Goal: Information Seeking & Learning: Learn about a topic

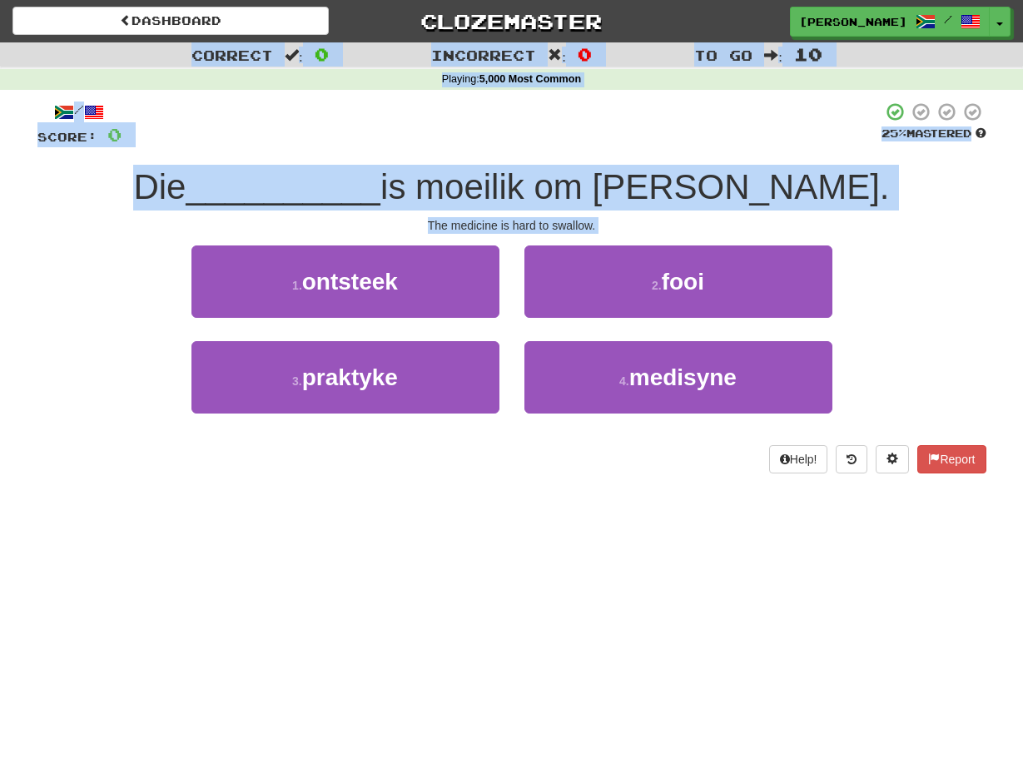
click at [174, 302] on div "1 . ontsteek 2 . fooi" at bounding box center [511, 293] width 999 height 96
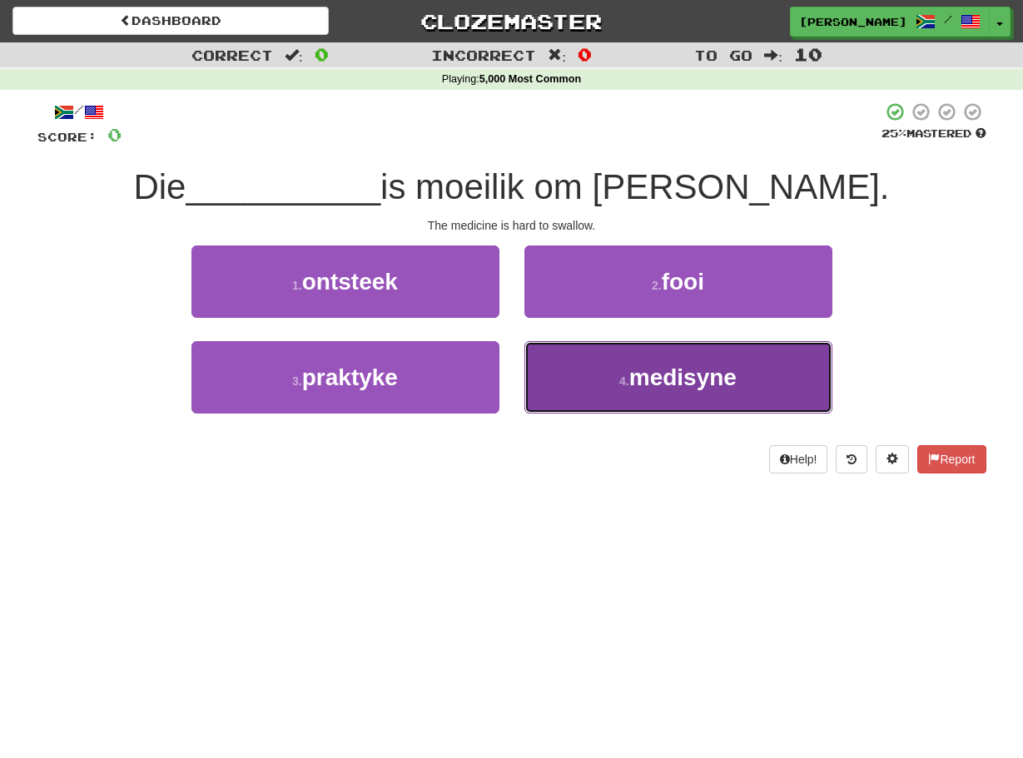
click at [571, 371] on button "4 . medisyne" at bounding box center [678, 377] width 308 height 72
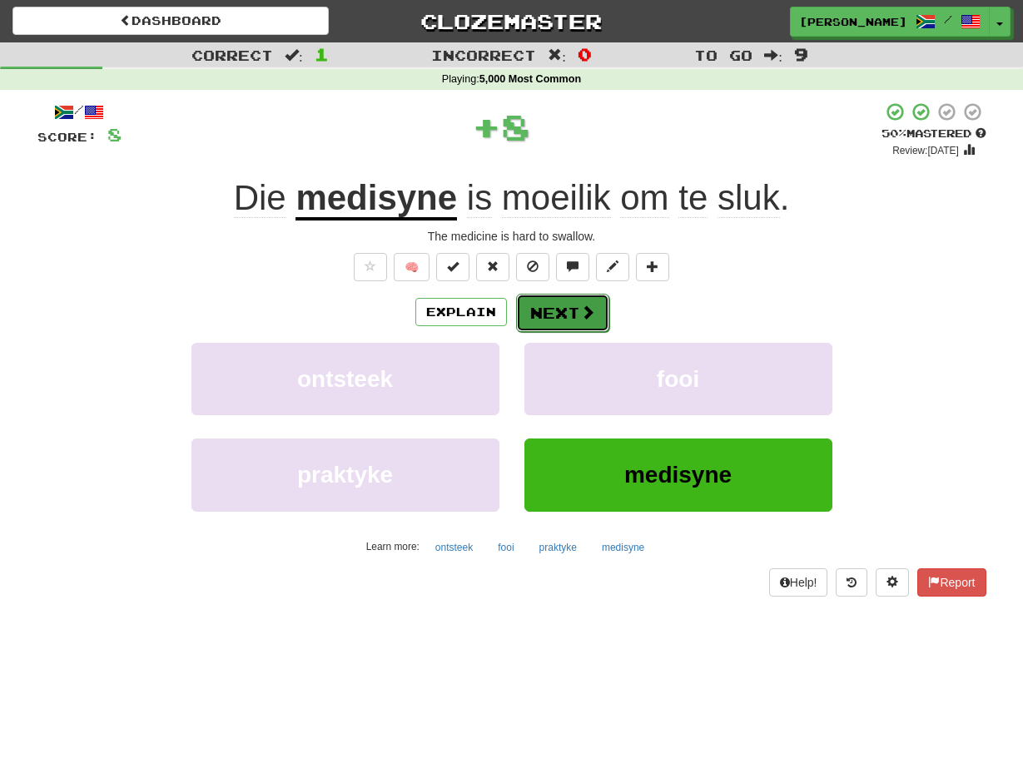
click at [538, 315] on button "Next" at bounding box center [562, 313] width 93 height 38
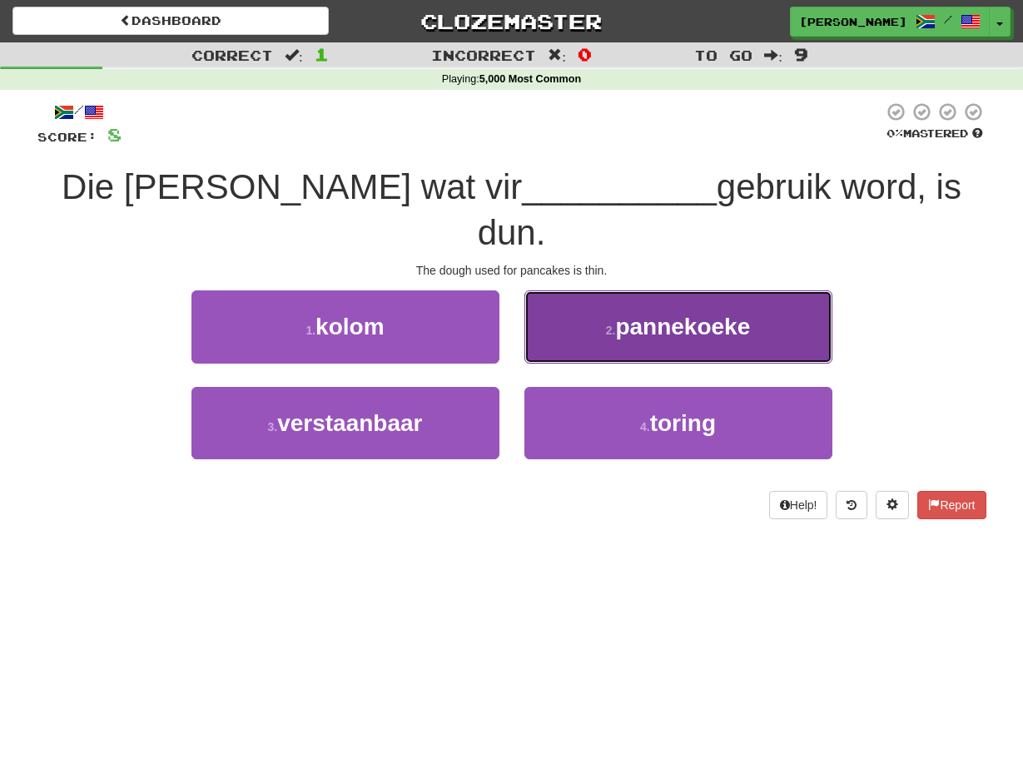
click at [553, 295] on button "2 . pannekoeke" at bounding box center [678, 326] width 308 height 72
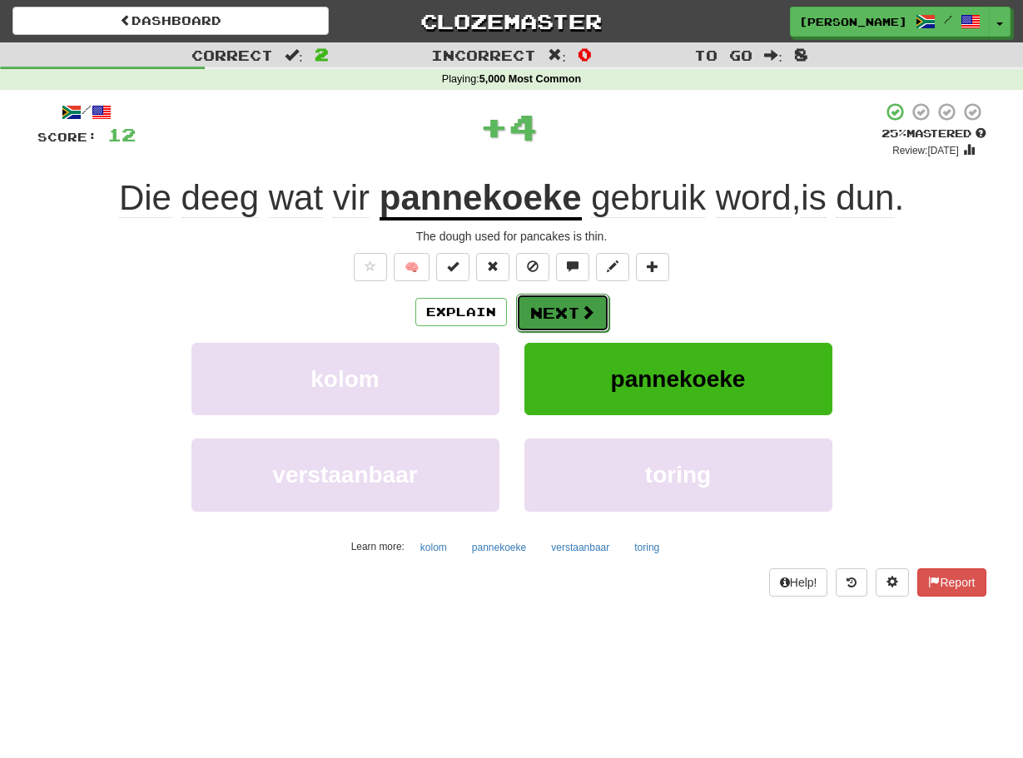
click at [547, 300] on button "Next" at bounding box center [562, 313] width 93 height 38
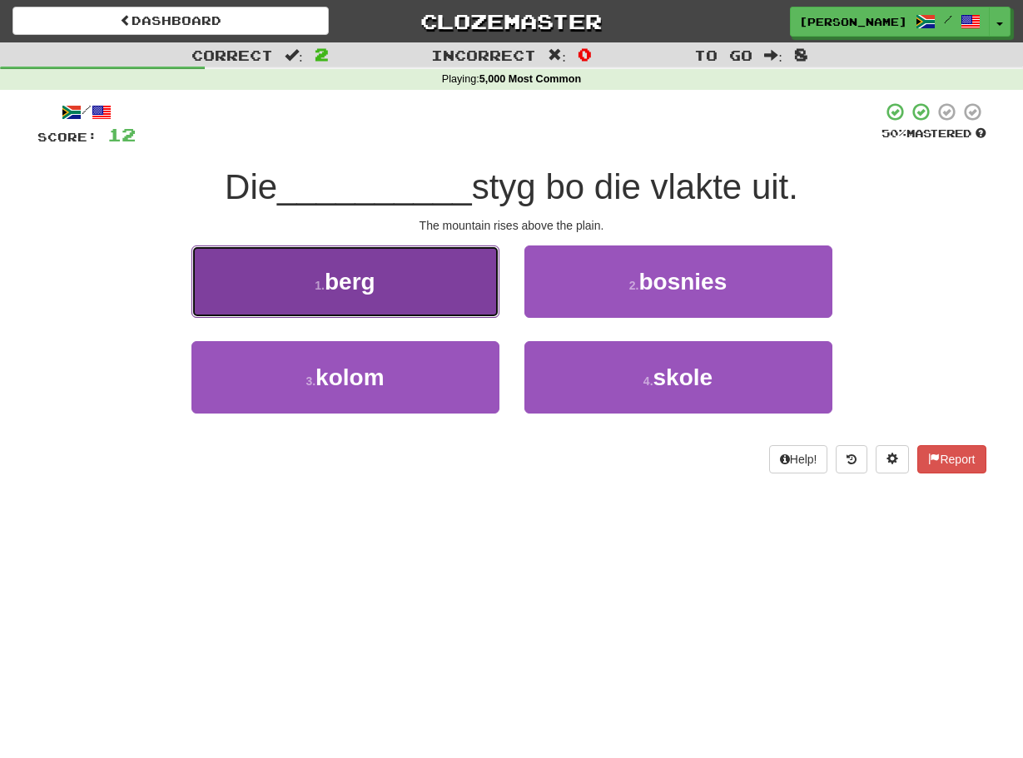
click at [487, 302] on button "1 . [PERSON_NAME]" at bounding box center [345, 281] width 308 height 72
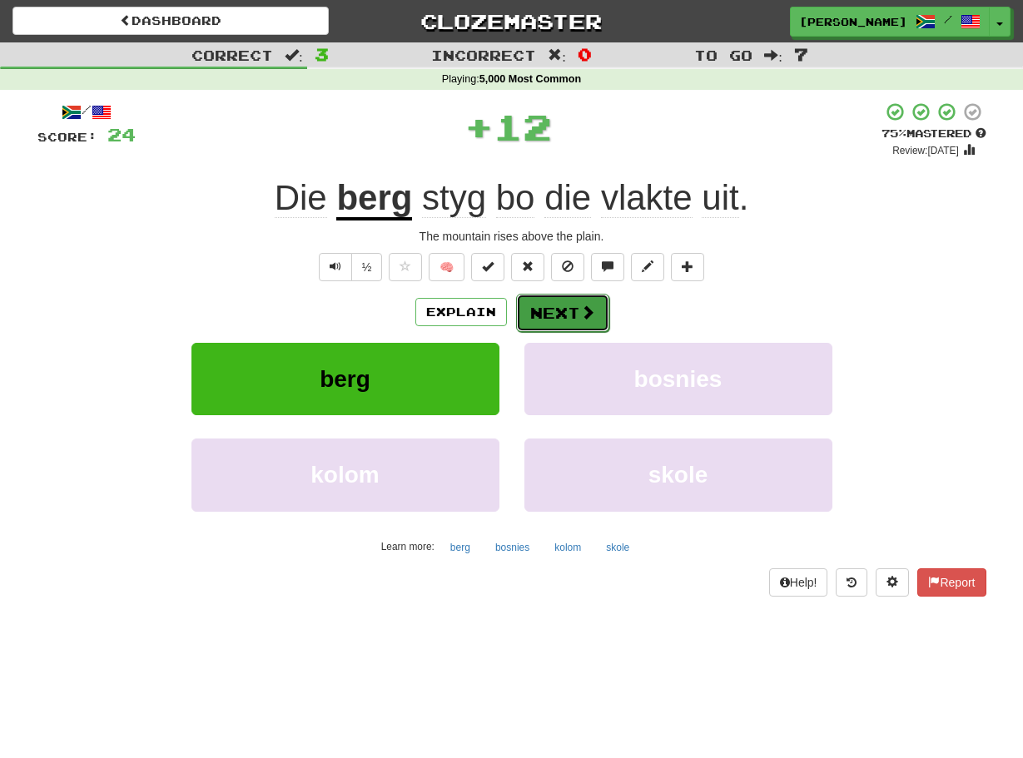
click at [533, 315] on button "Next" at bounding box center [562, 313] width 93 height 38
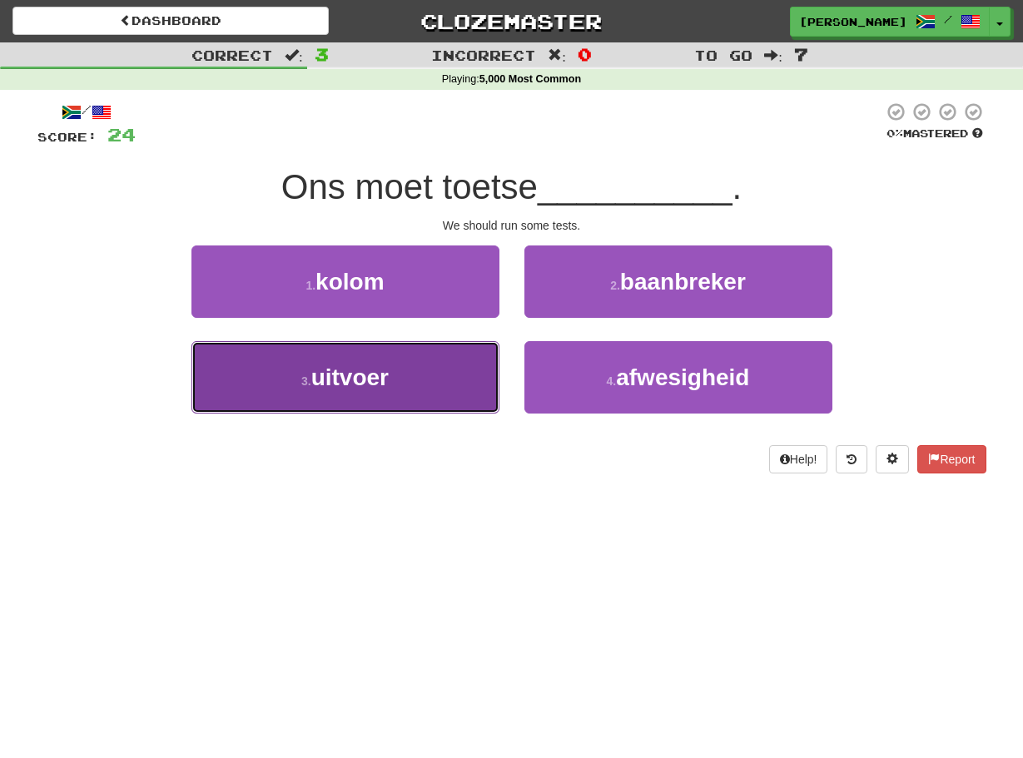
click at [493, 352] on button "3 . uitvoer" at bounding box center [345, 377] width 308 height 72
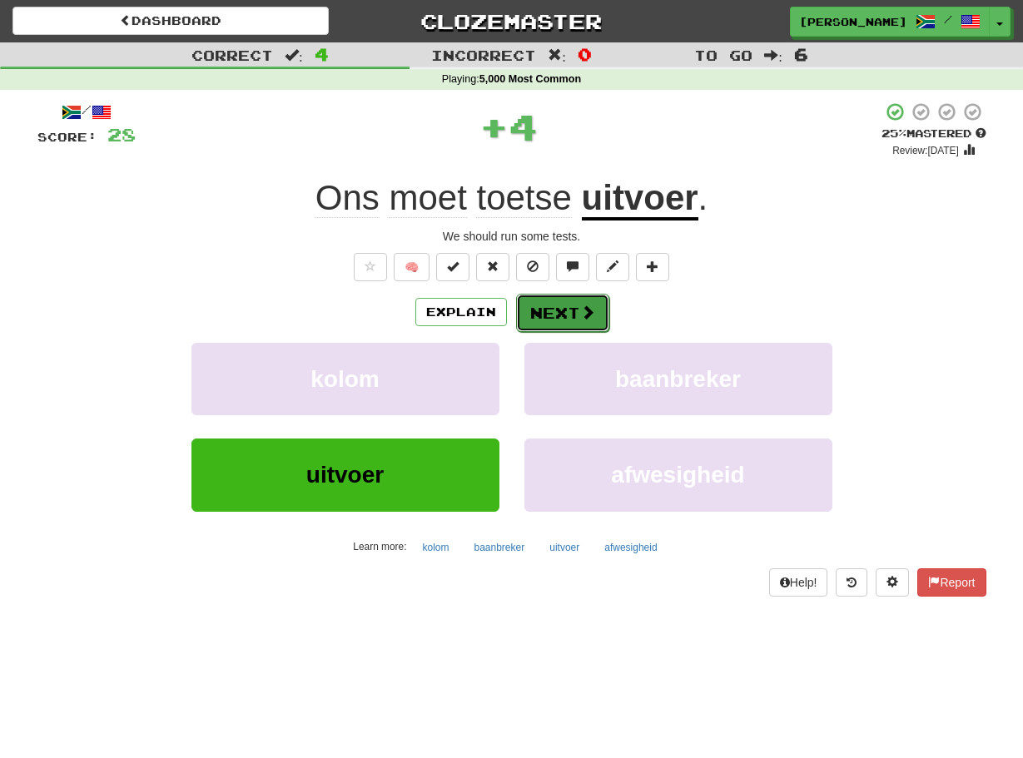
click at [524, 321] on button "Next" at bounding box center [562, 313] width 93 height 38
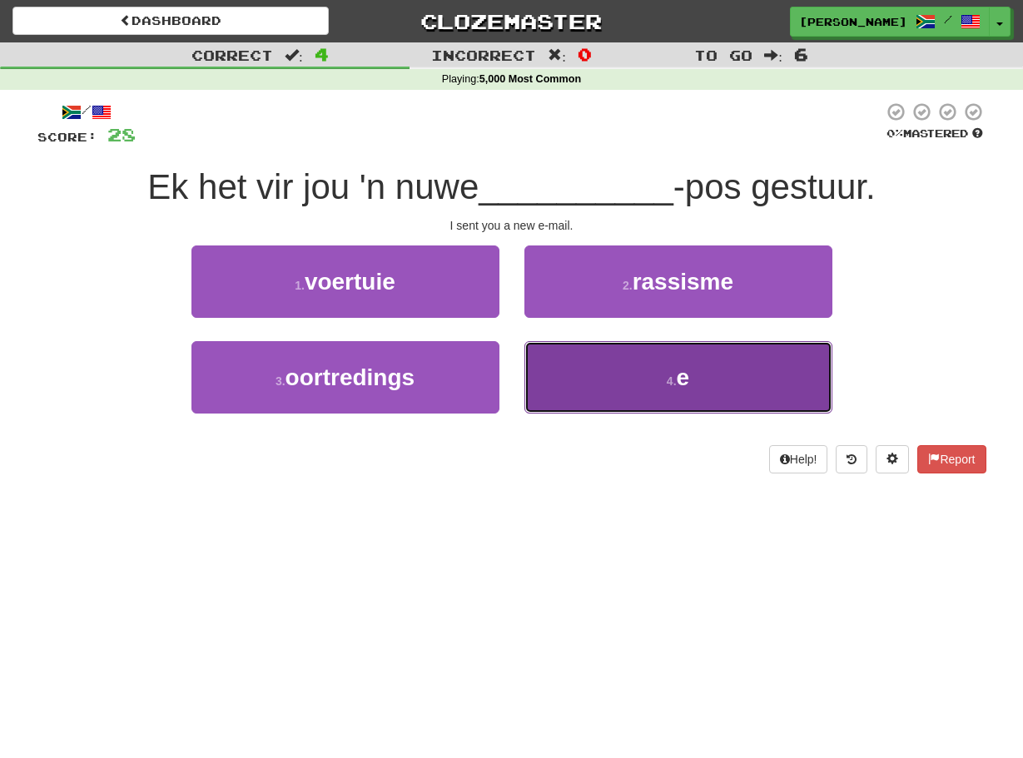
click at [538, 364] on button "4 . e" at bounding box center [678, 377] width 308 height 72
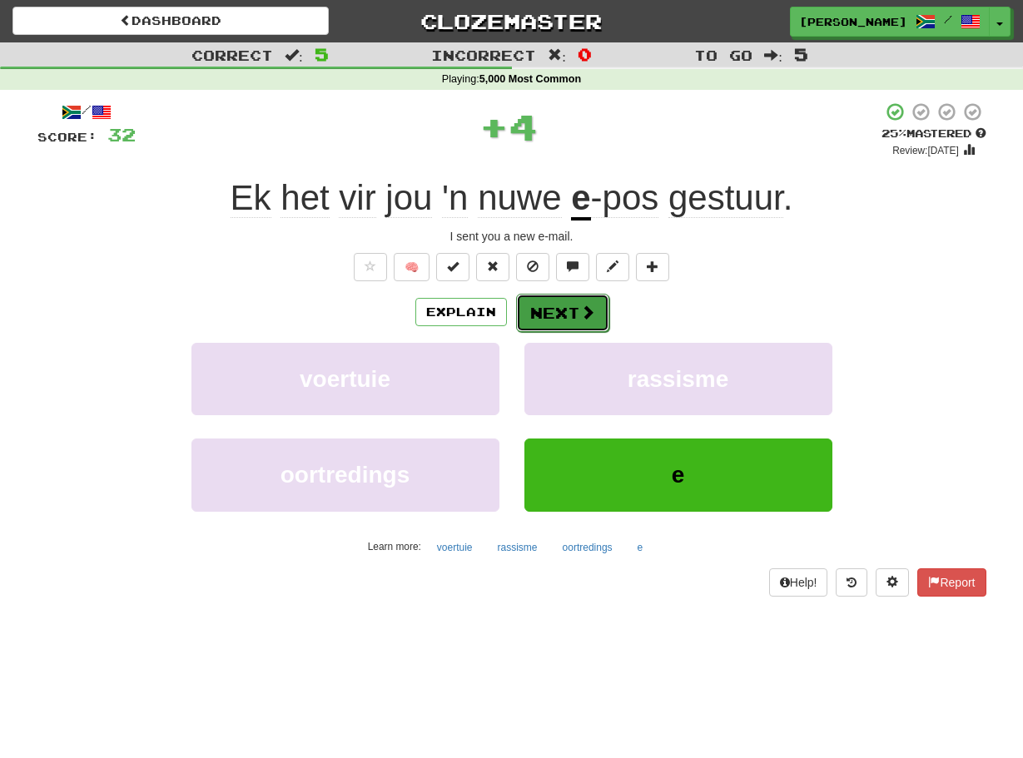
click at [528, 315] on button "Next" at bounding box center [562, 313] width 93 height 38
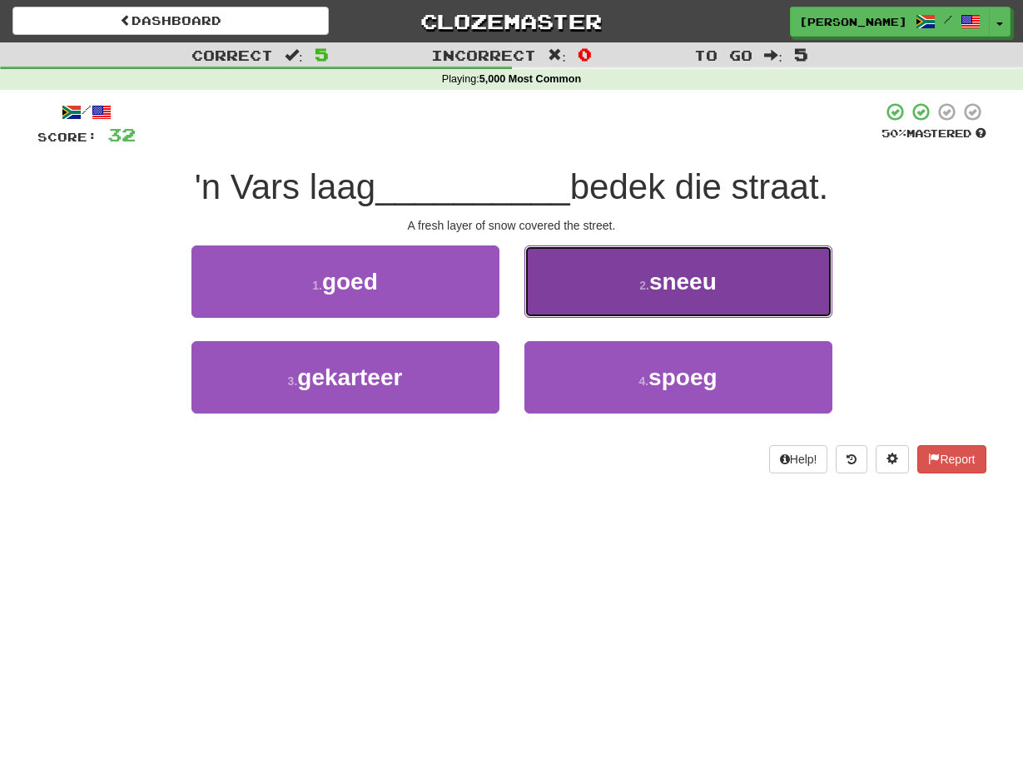
click at [585, 277] on button "2 . sneeu" at bounding box center [678, 281] width 308 height 72
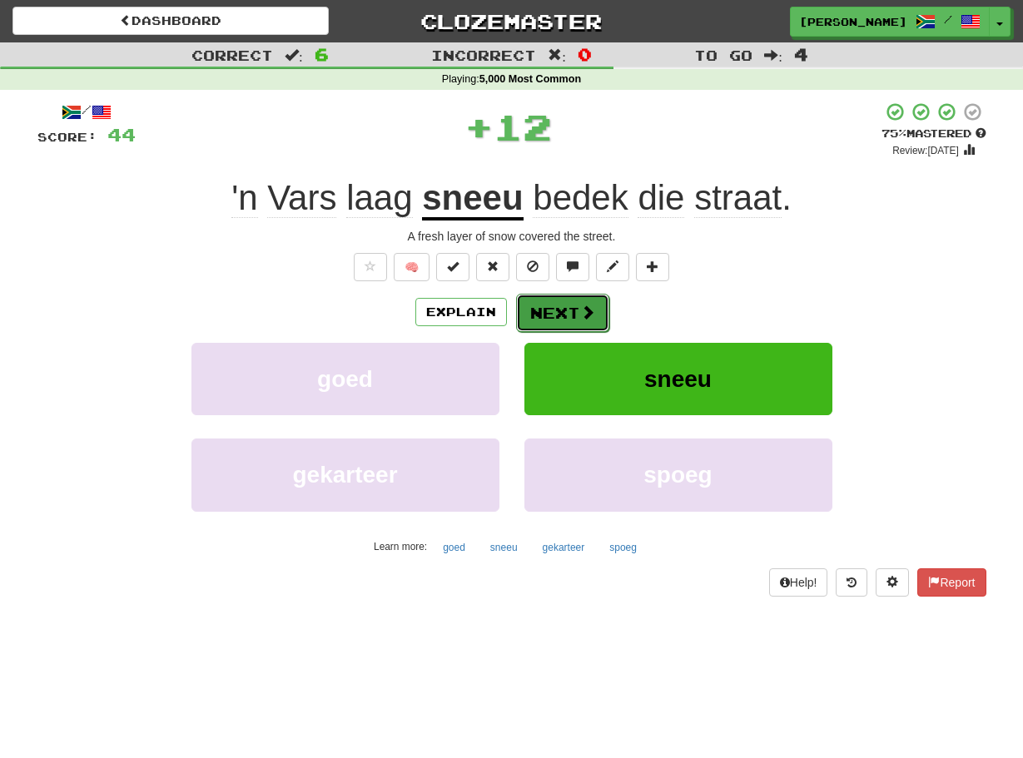
click at [567, 306] on button "Next" at bounding box center [562, 313] width 93 height 38
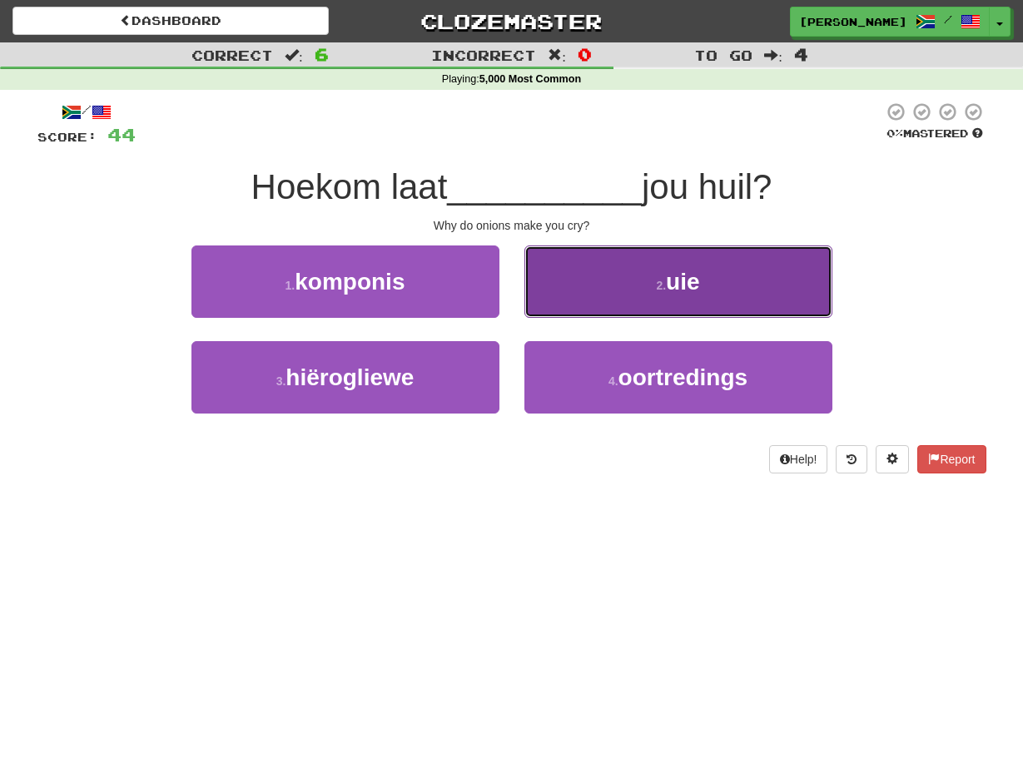
click at [552, 295] on button "2 . uie" at bounding box center [678, 281] width 308 height 72
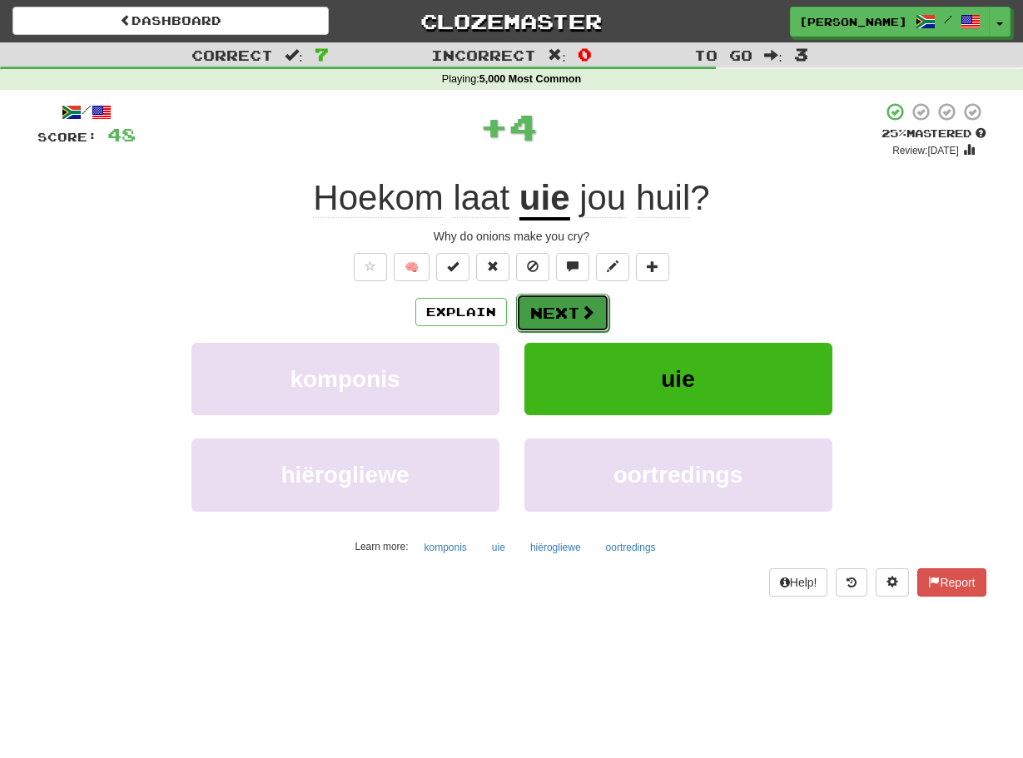
click at [540, 310] on button "Next" at bounding box center [562, 313] width 93 height 38
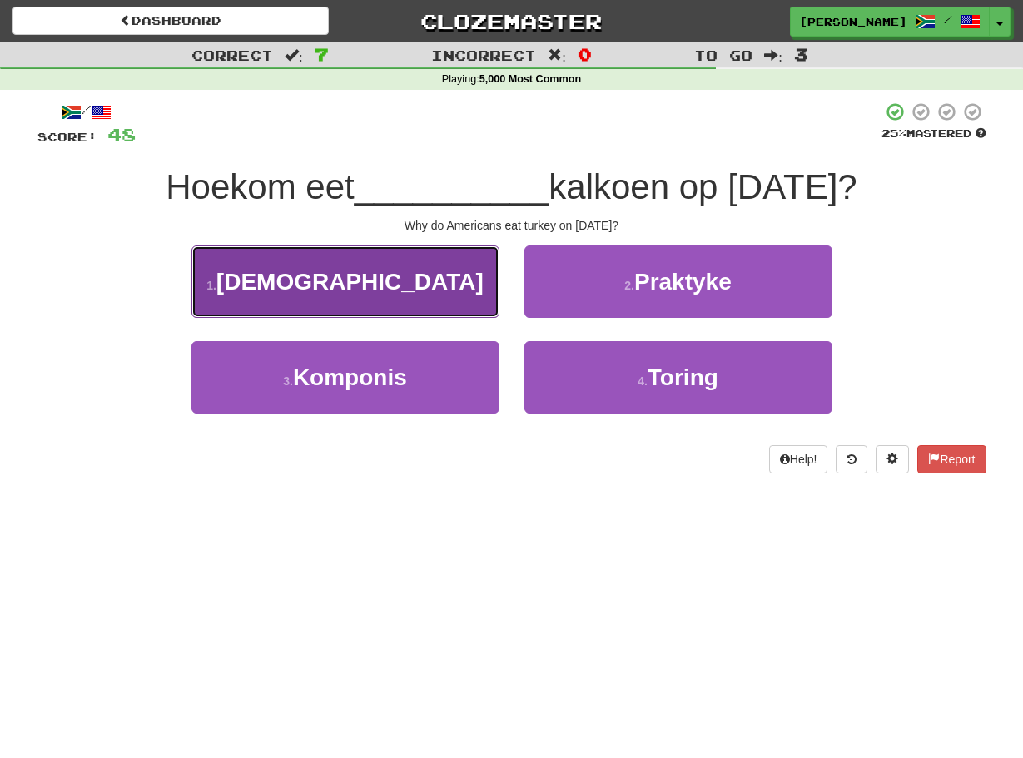
click at [493, 304] on button "1 . [DEMOGRAPHIC_DATA]" at bounding box center [345, 281] width 308 height 72
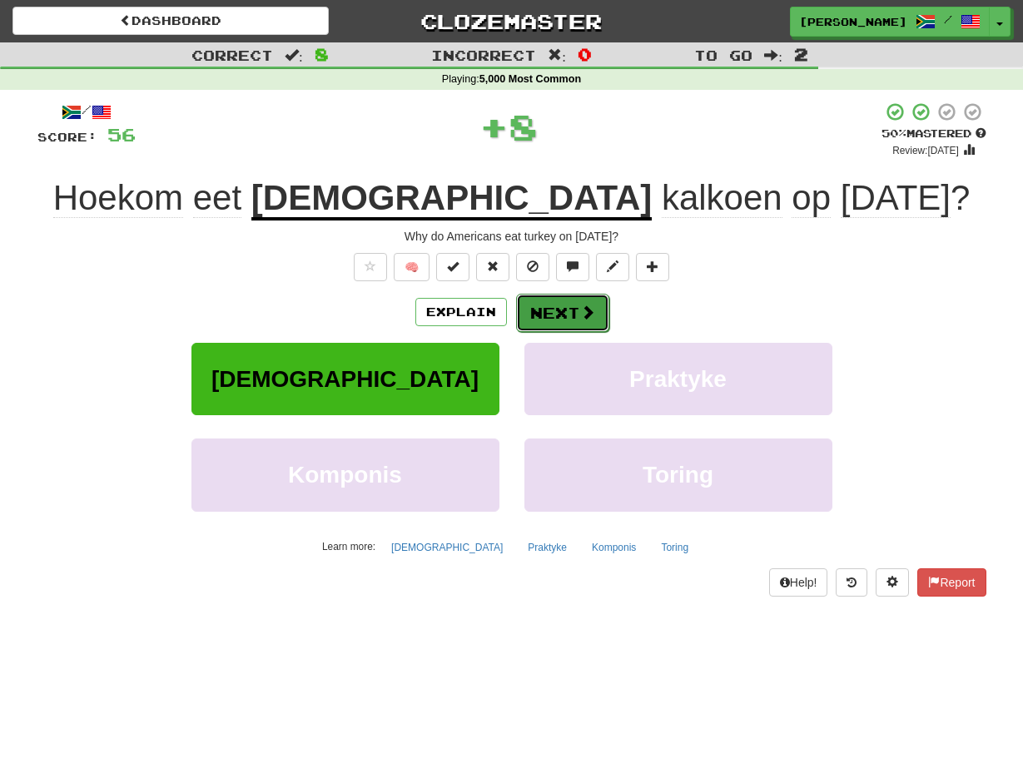
click at [532, 306] on button "Next" at bounding box center [562, 313] width 93 height 38
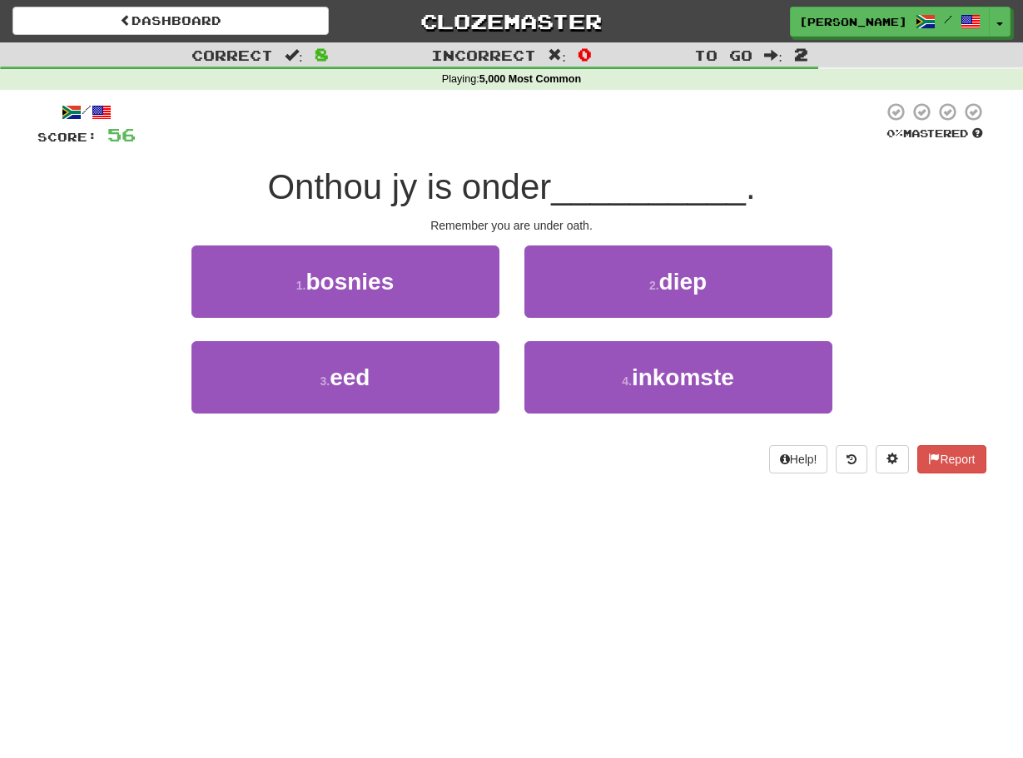
click at [499, 364] on div "3 . eed" at bounding box center [345, 389] width 333 height 96
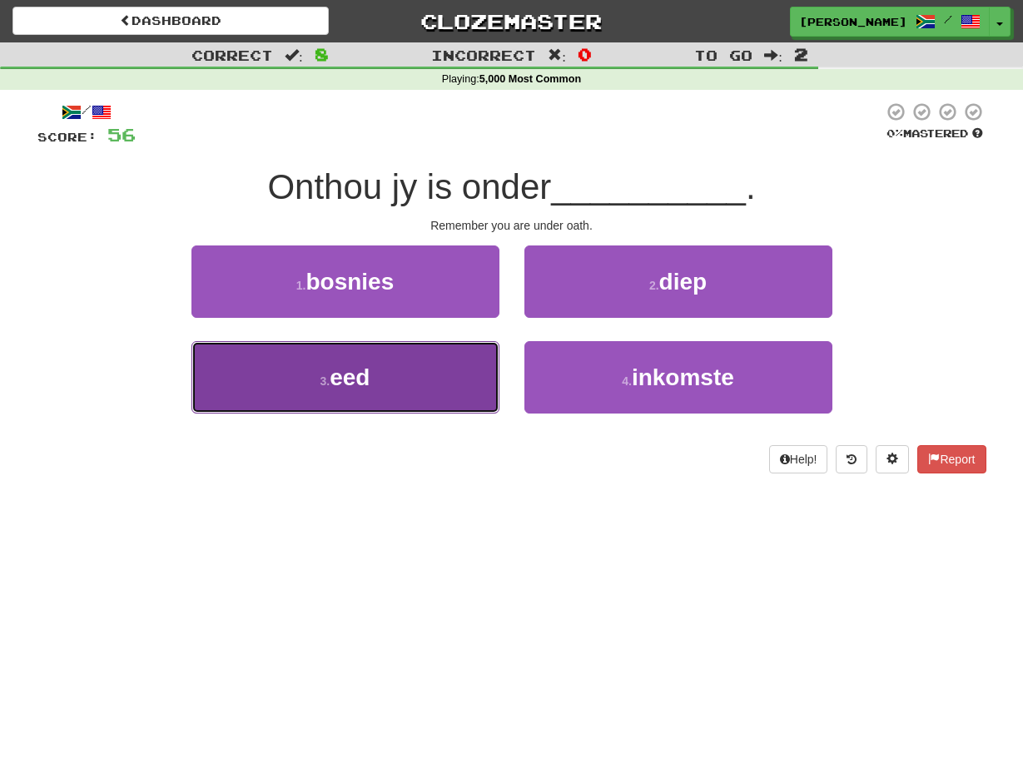
click at [496, 369] on button "3 . eed" at bounding box center [345, 377] width 308 height 72
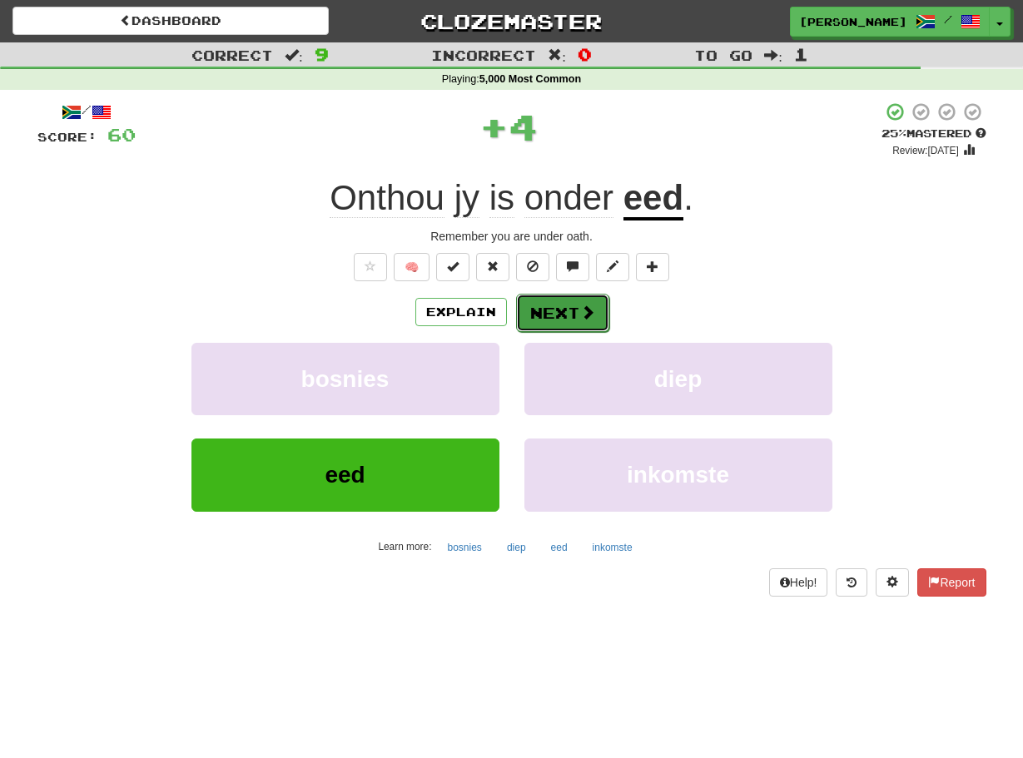
click at [525, 315] on button "Next" at bounding box center [562, 313] width 93 height 38
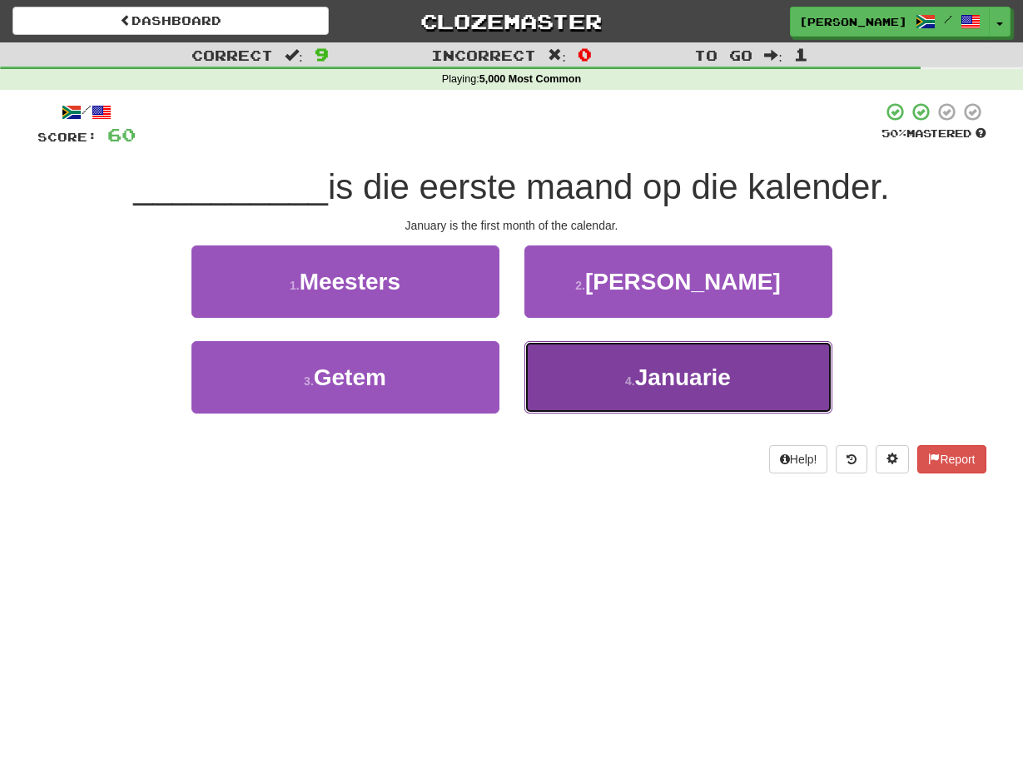
click at [545, 368] on button "4 . Januarie" at bounding box center [678, 377] width 308 height 72
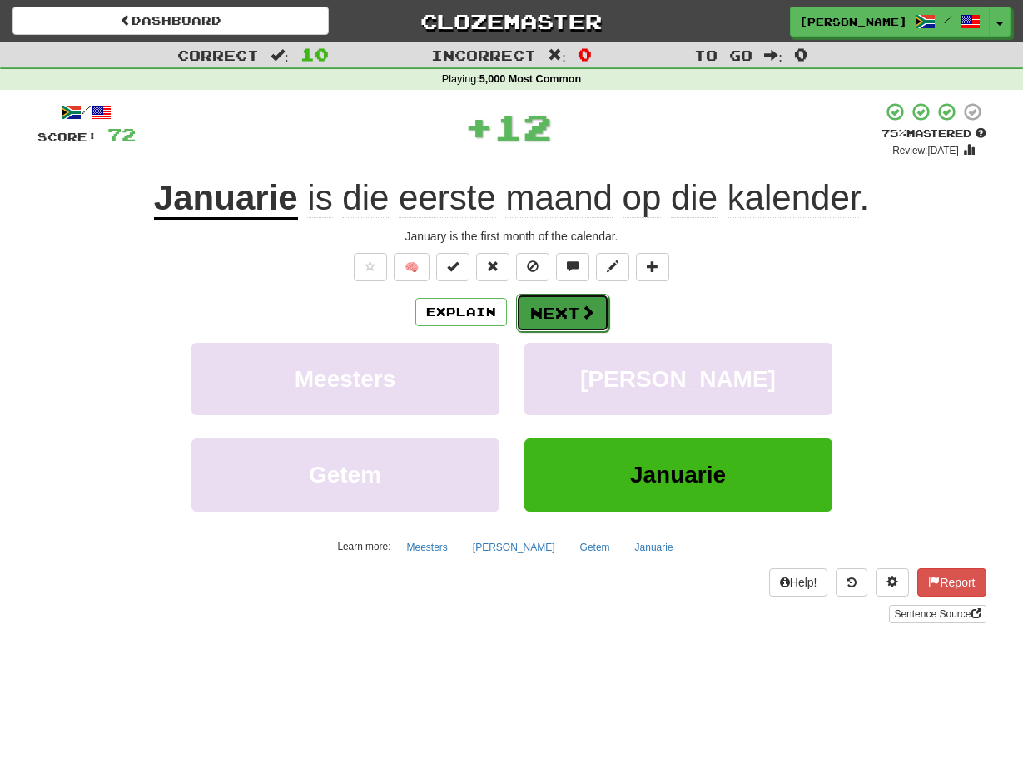
click at [534, 313] on button "Next" at bounding box center [562, 313] width 93 height 38
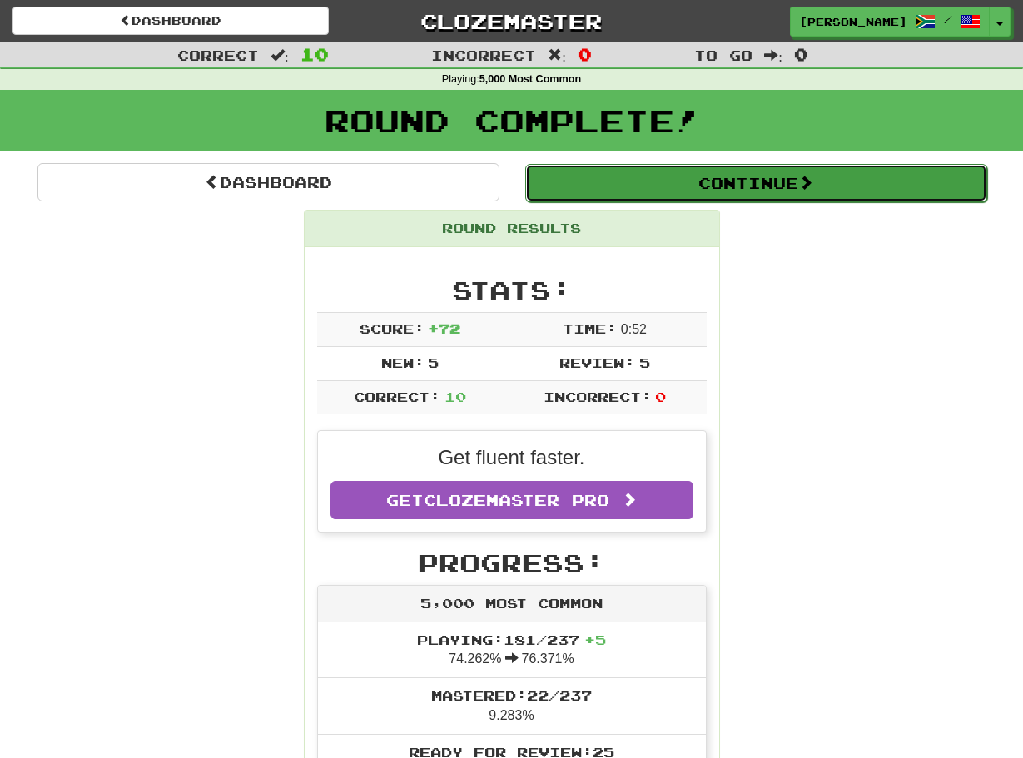
click at [636, 194] on button "Continue" at bounding box center [756, 183] width 462 height 38
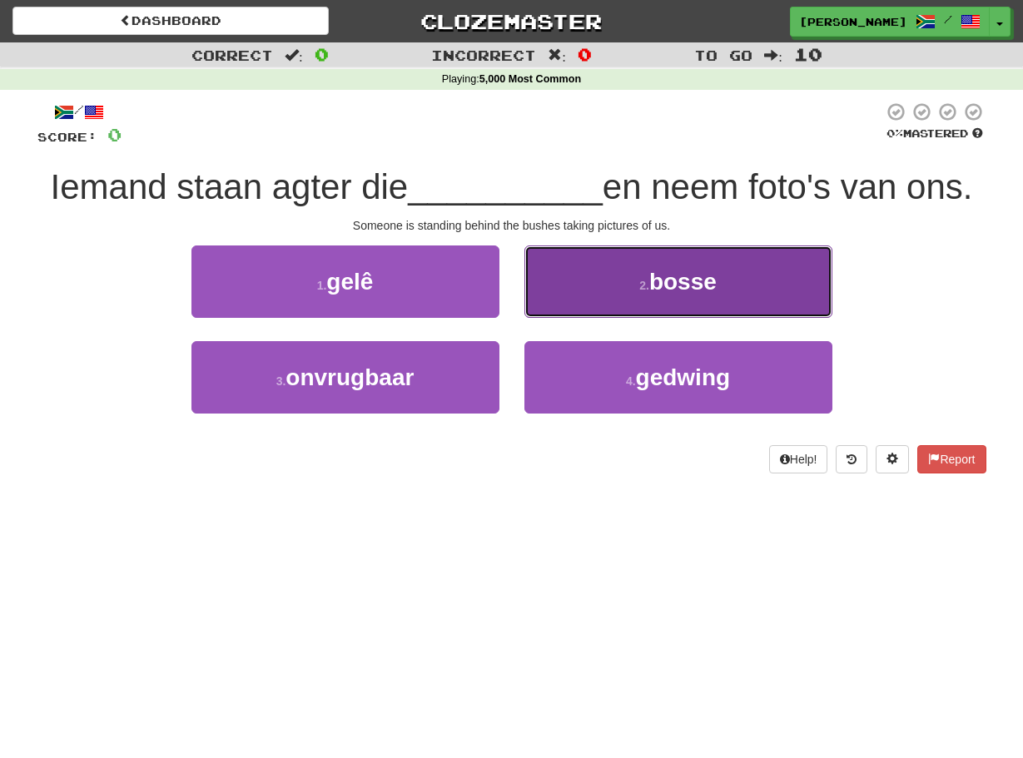
click at [540, 280] on button "2 . [PERSON_NAME]" at bounding box center [678, 281] width 308 height 72
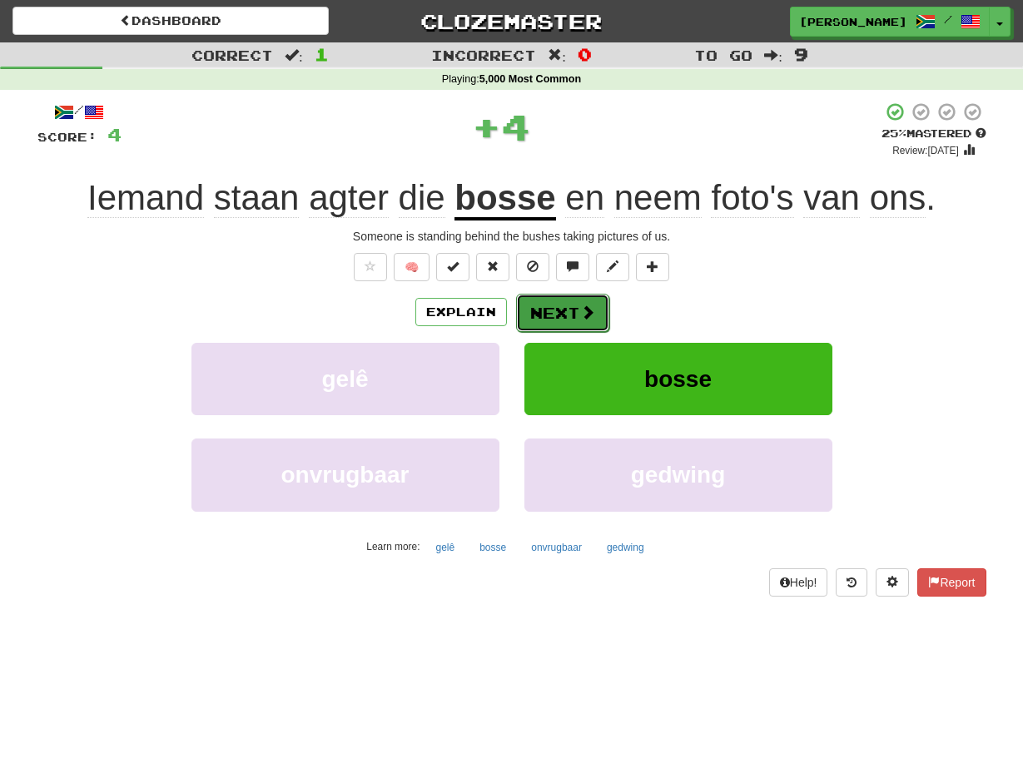
click at [537, 308] on button "Next" at bounding box center [562, 313] width 93 height 38
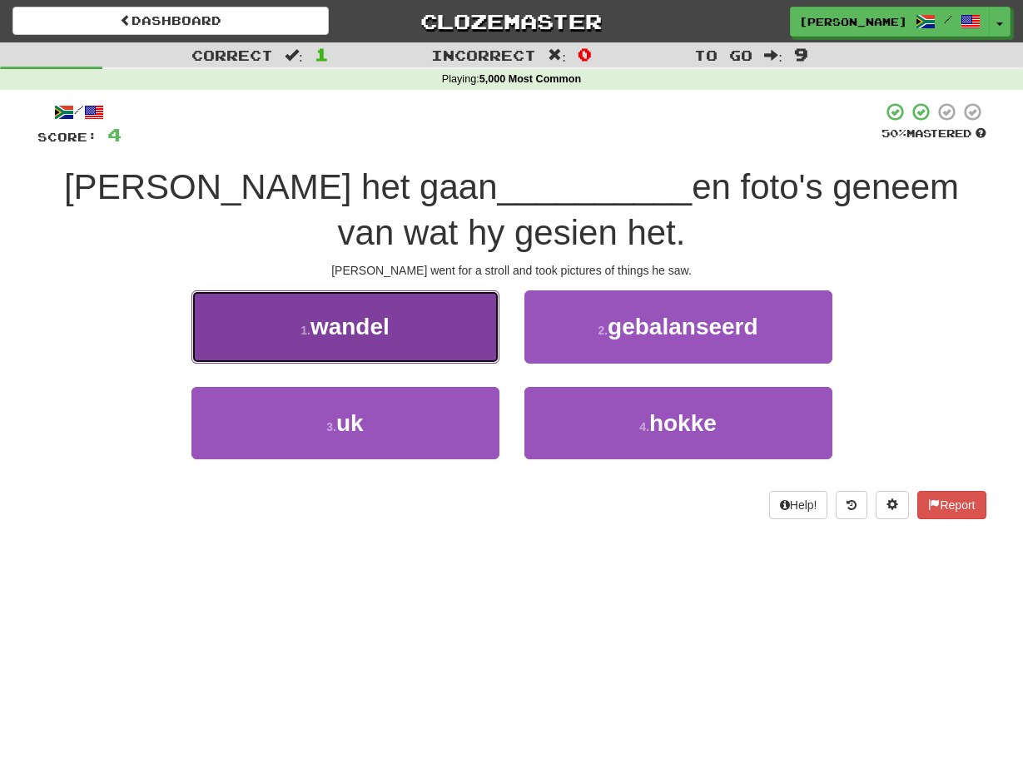
click at [483, 336] on button "1 . wandel" at bounding box center [345, 326] width 308 height 72
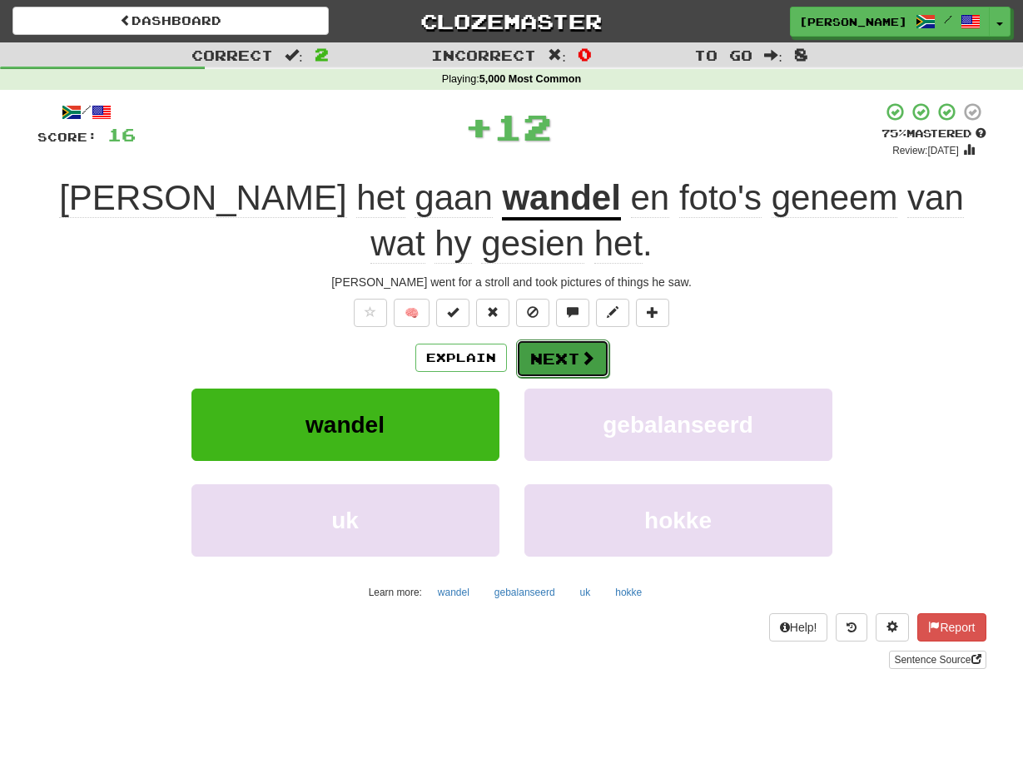
click at [533, 348] on button "Next" at bounding box center [562, 358] width 93 height 38
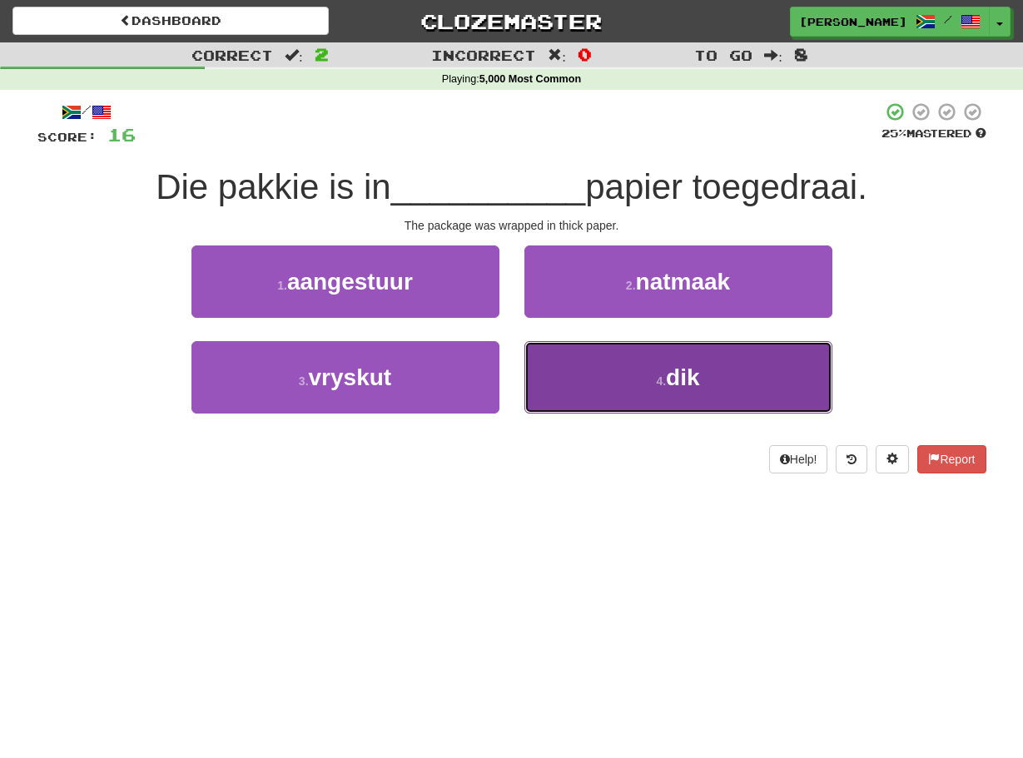
click at [526, 364] on button "4 . dik" at bounding box center [678, 377] width 308 height 72
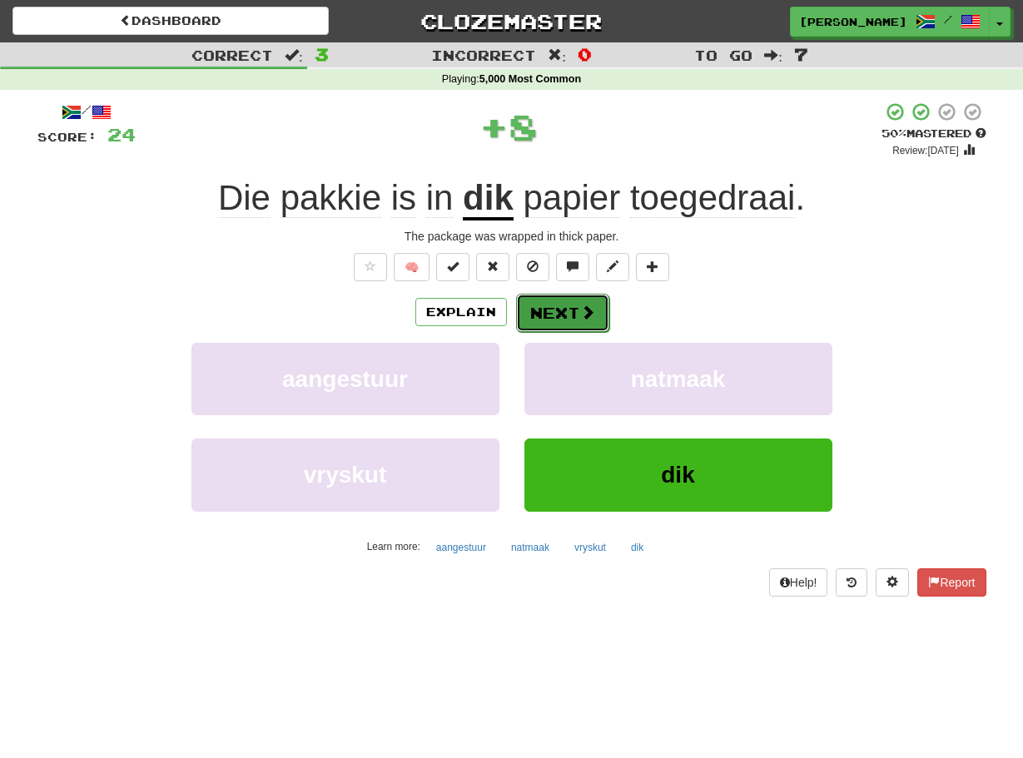
click at [522, 315] on button "Next" at bounding box center [562, 313] width 93 height 38
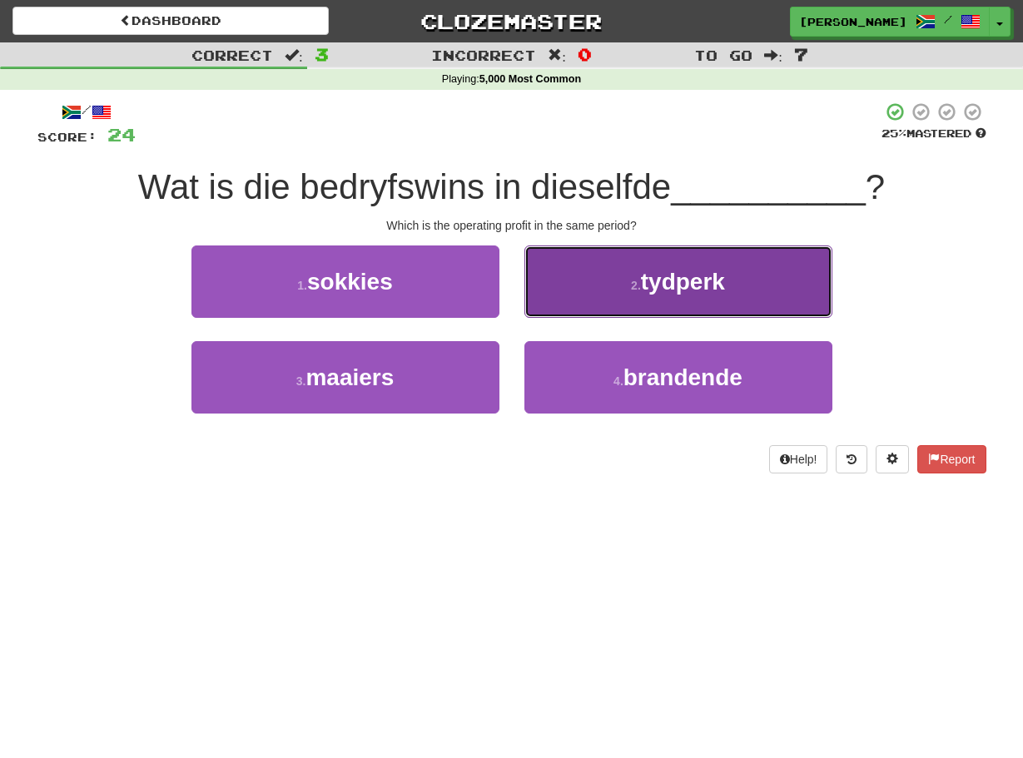
click at [540, 297] on button "2 . tydperk" at bounding box center [678, 281] width 308 height 72
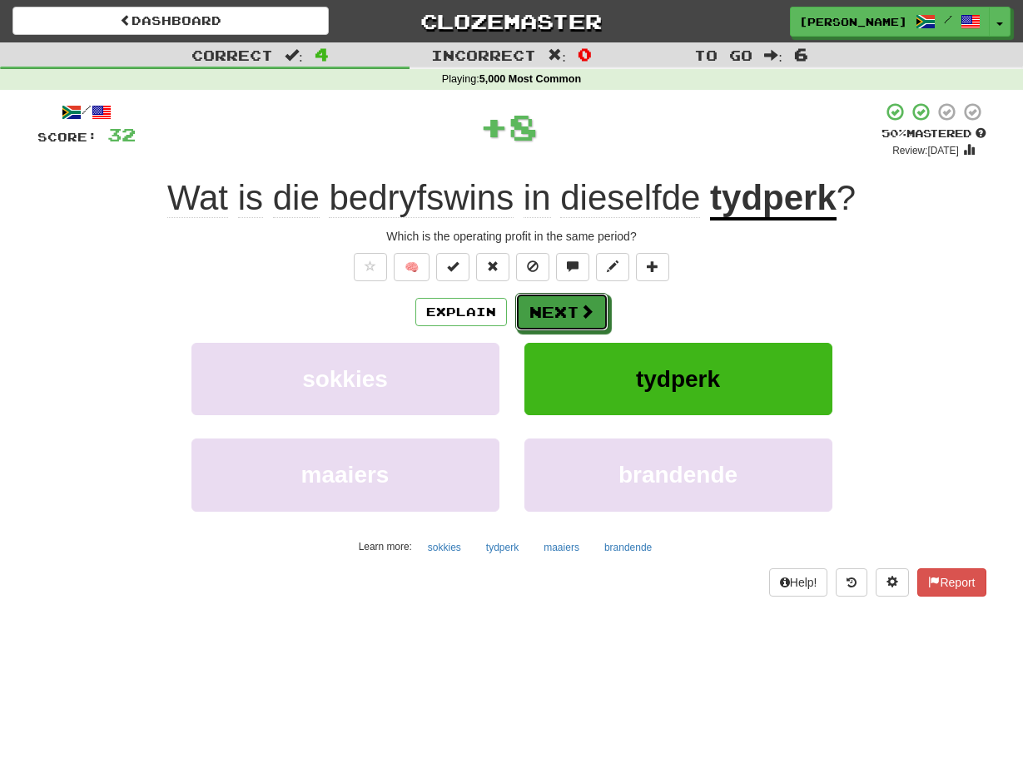
click at [540, 297] on button "Next" at bounding box center [561, 312] width 93 height 38
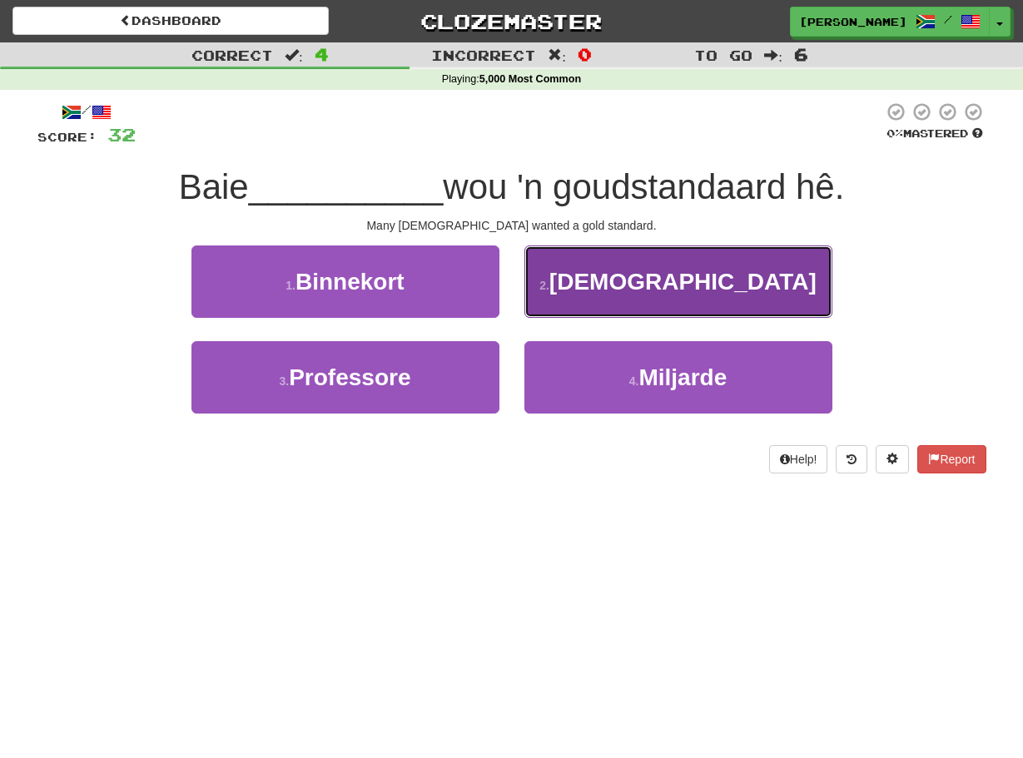
click at [541, 299] on button "2 . [DEMOGRAPHIC_DATA]" at bounding box center [678, 281] width 308 height 72
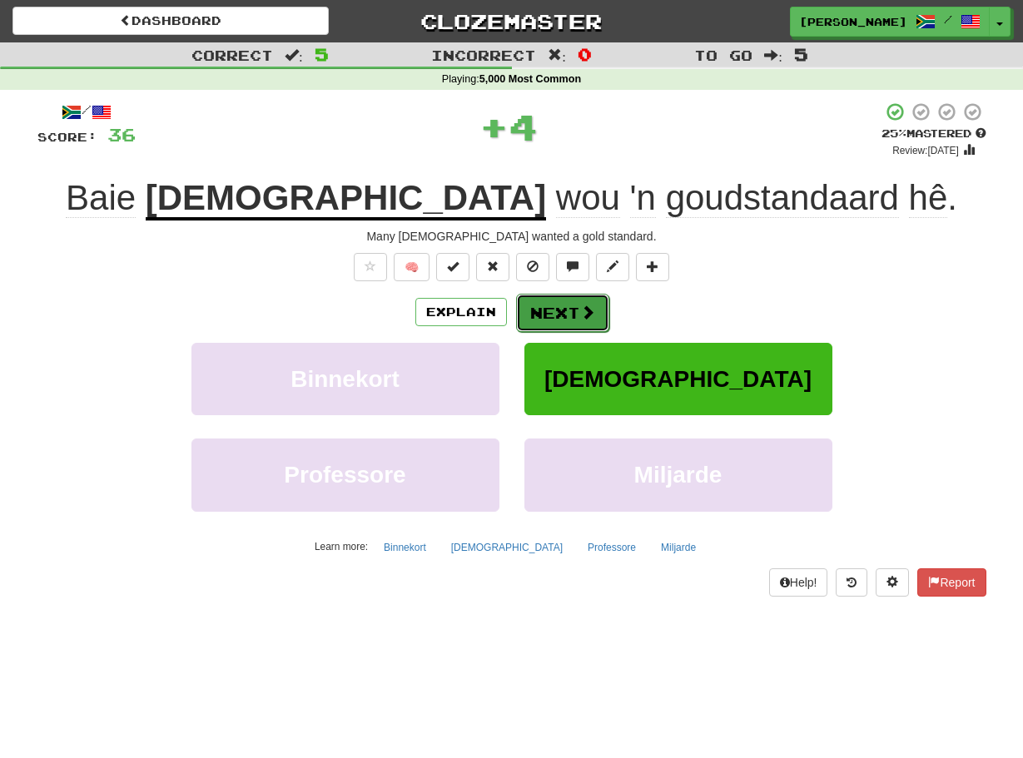
click at [534, 314] on button "Next" at bounding box center [562, 313] width 93 height 38
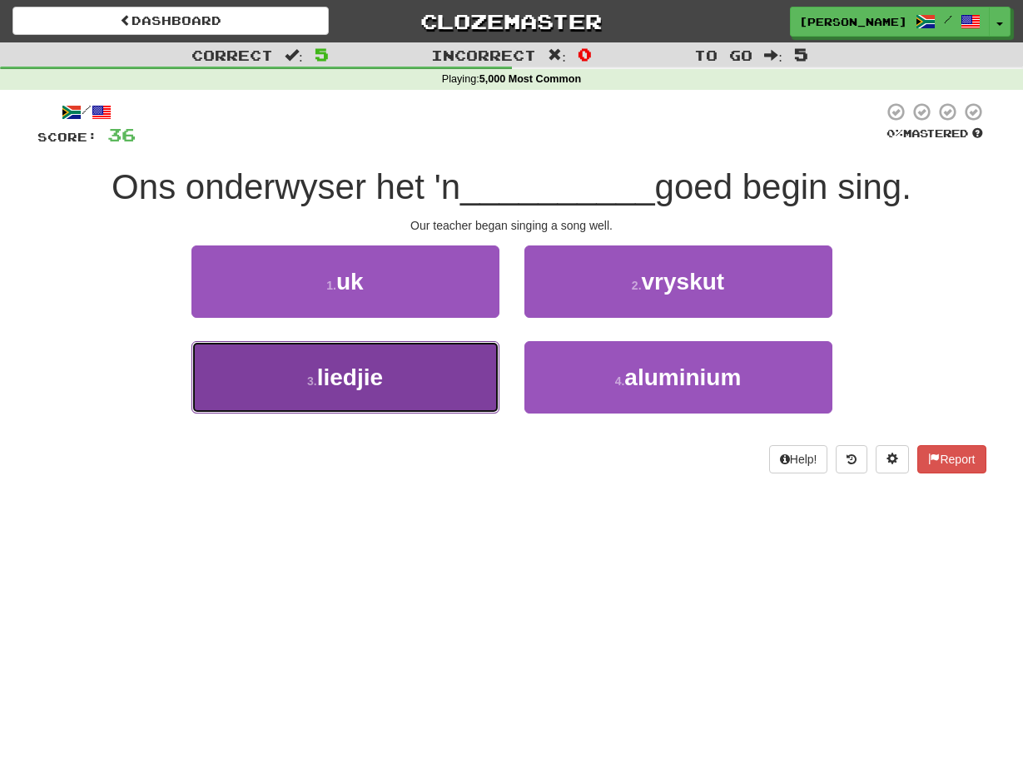
click at [488, 375] on button "3 . liedjie" at bounding box center [345, 377] width 308 height 72
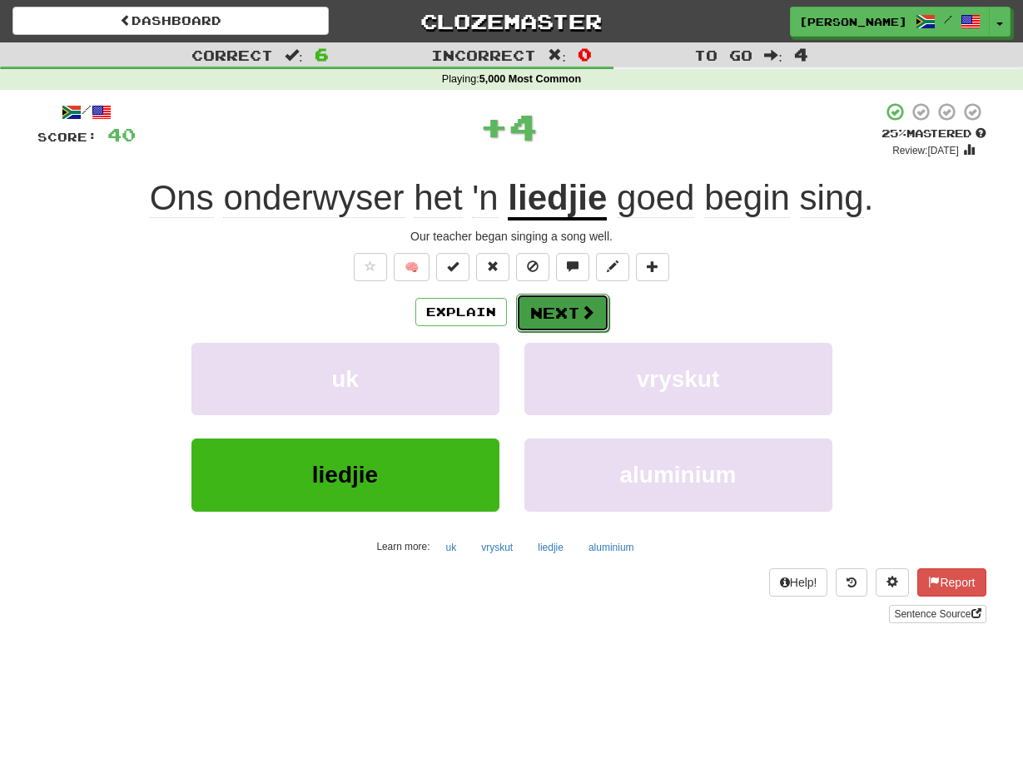
click at [522, 315] on button "Next" at bounding box center [562, 313] width 93 height 38
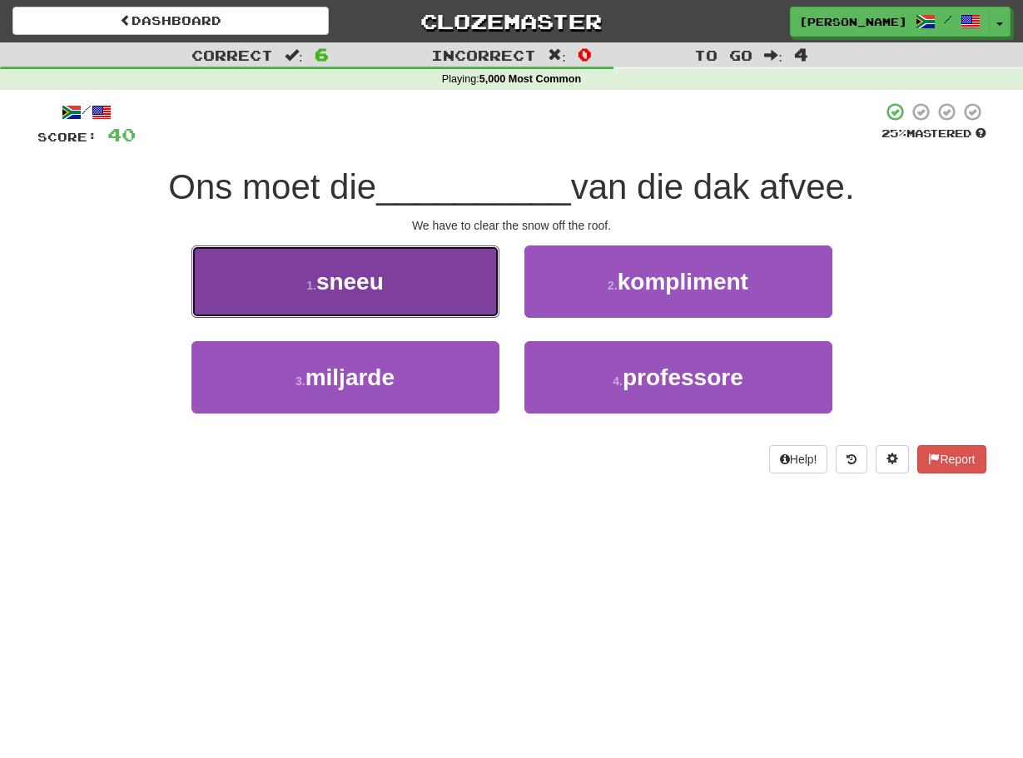
click at [486, 290] on button "1 . sneeu" at bounding box center [345, 281] width 308 height 72
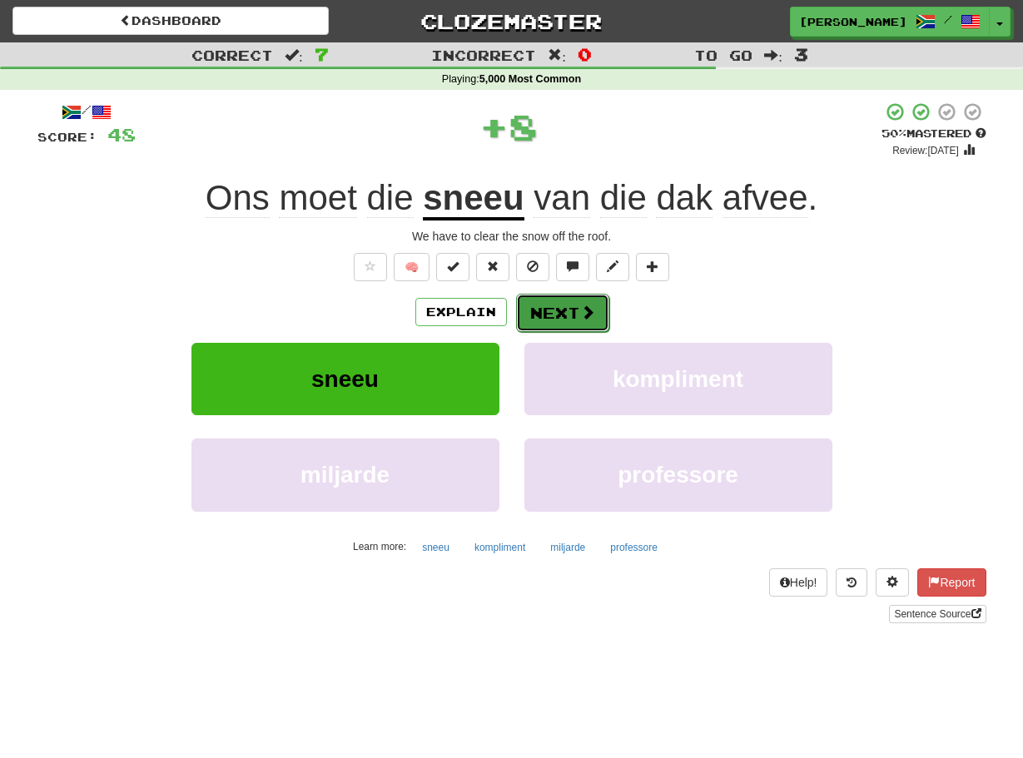
click at [525, 305] on button "Next" at bounding box center [562, 313] width 93 height 38
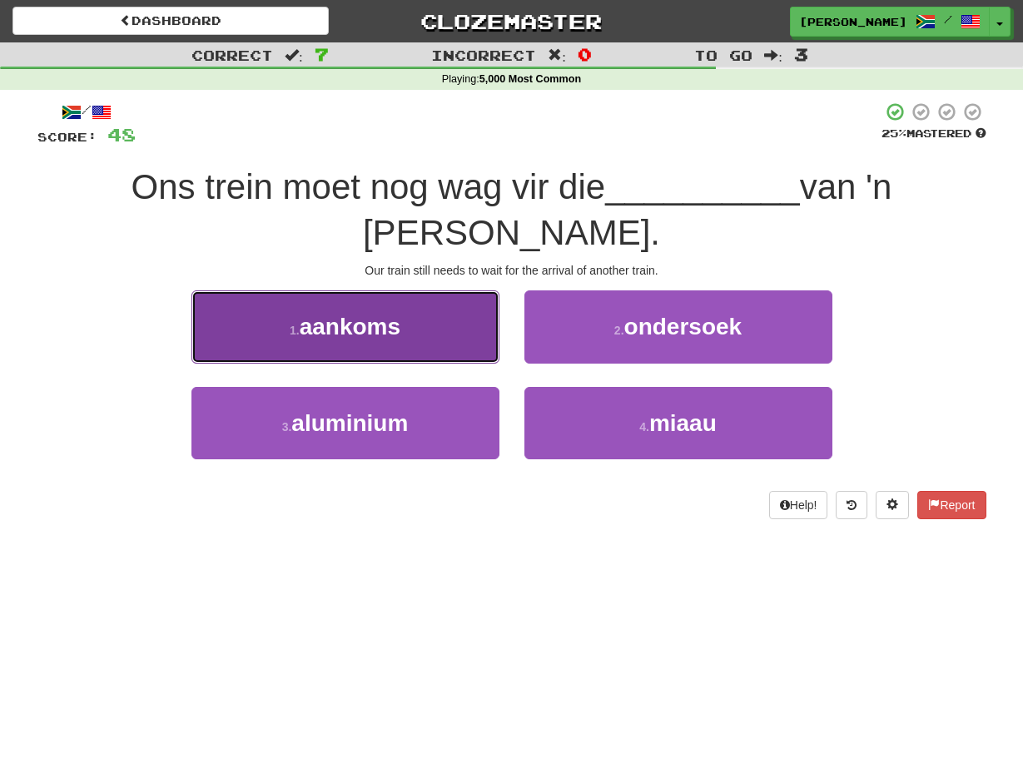
click at [473, 325] on button "1 . aankoms" at bounding box center [345, 326] width 308 height 72
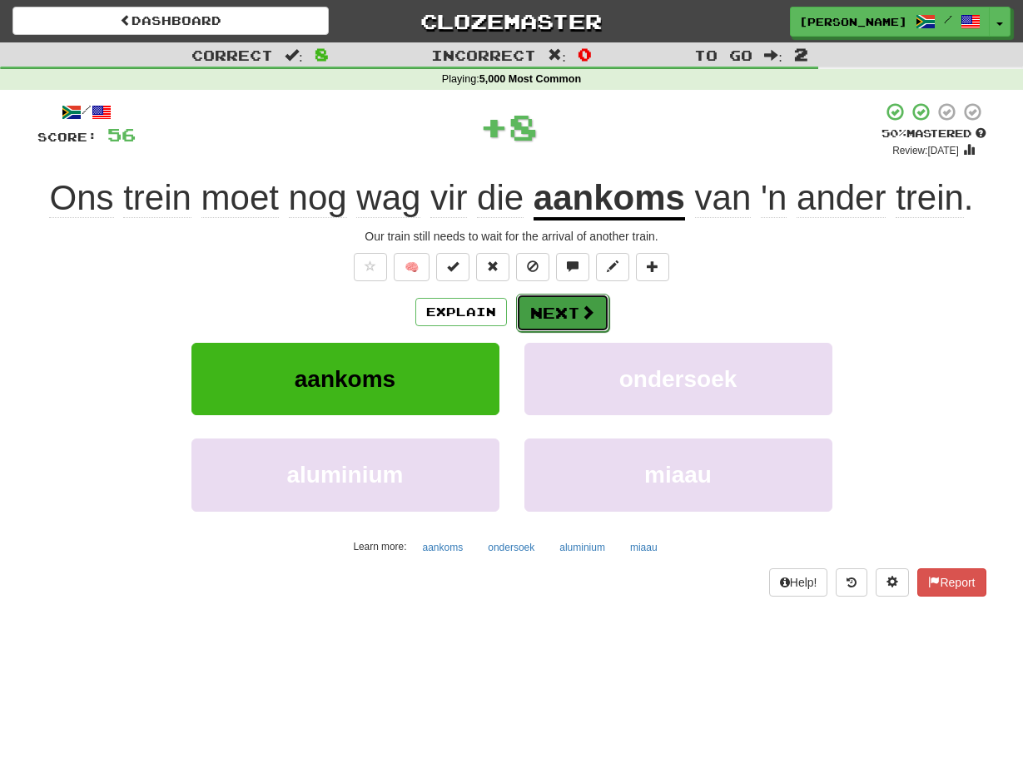
click at [519, 312] on button "Next" at bounding box center [562, 313] width 93 height 38
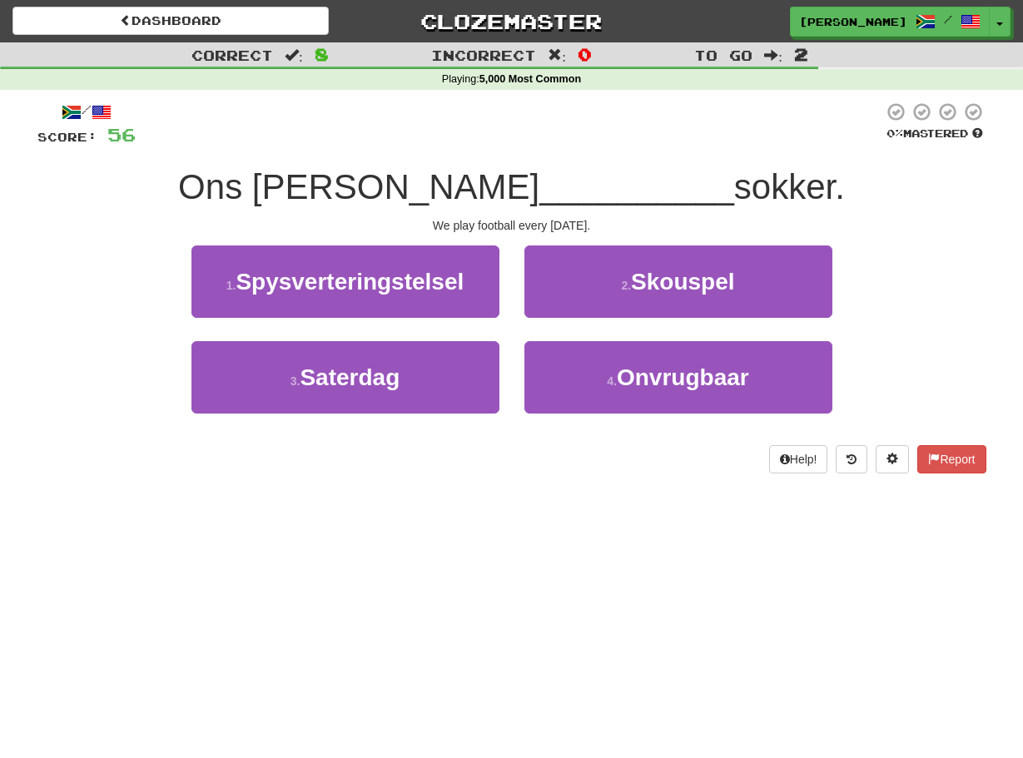
click at [460, 427] on div "3 . Saterdag" at bounding box center [345, 389] width 333 height 96
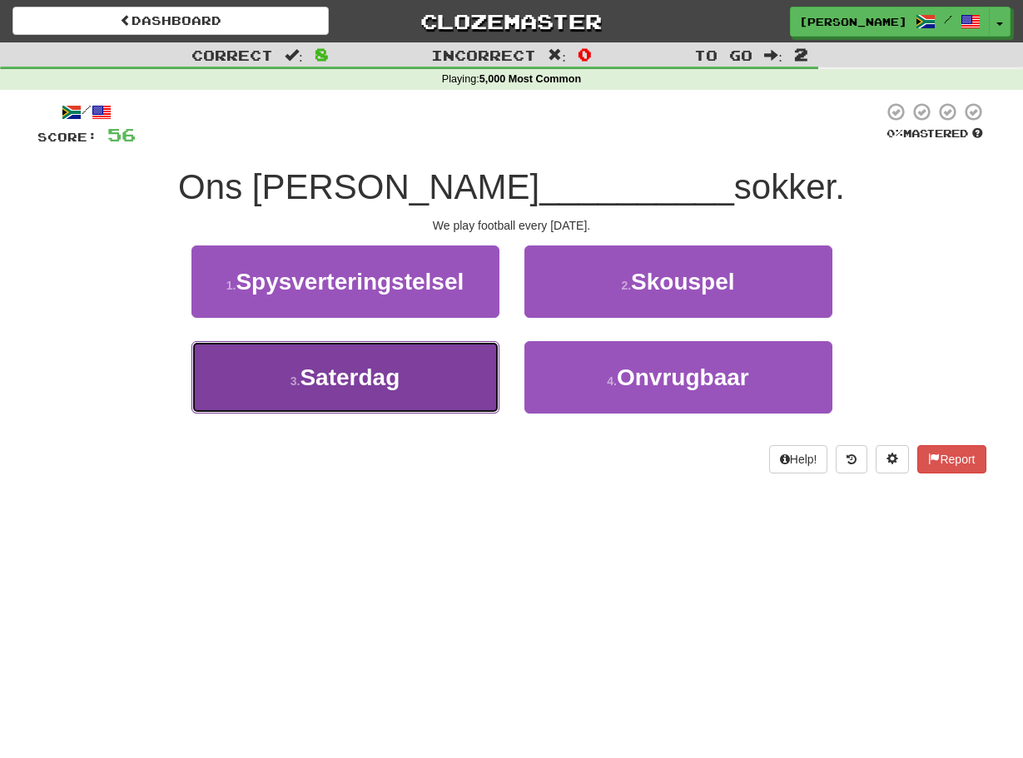
click at [449, 393] on button "3 . Saterdag" at bounding box center [345, 377] width 308 height 72
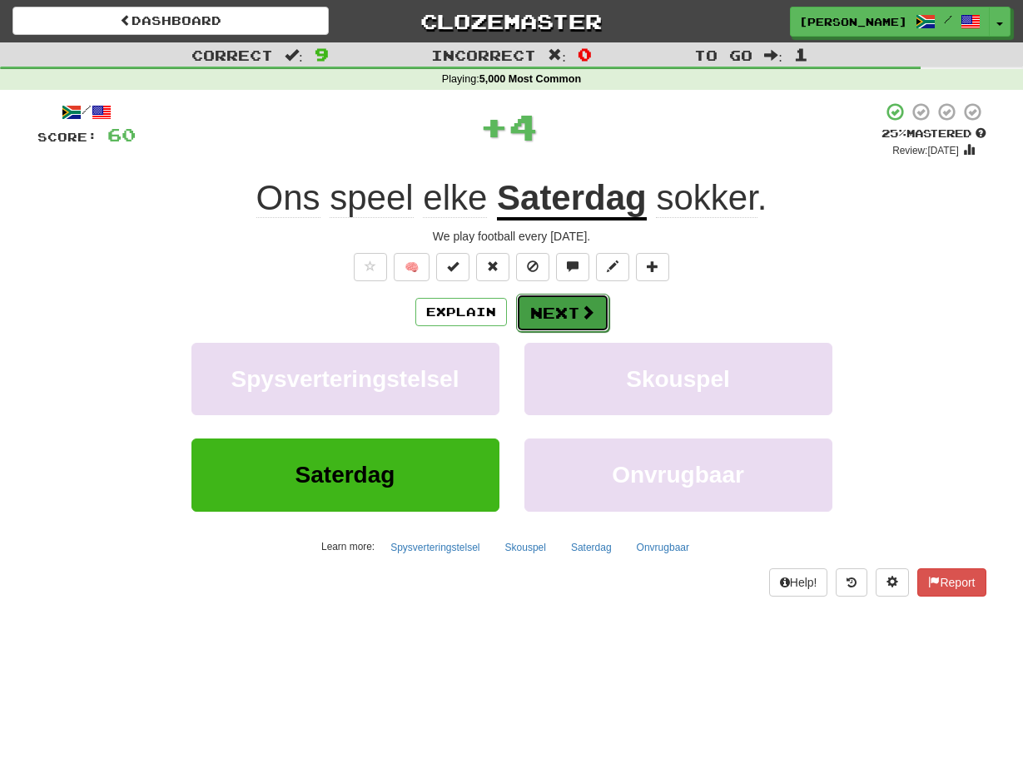
click at [522, 320] on button "Next" at bounding box center [562, 313] width 93 height 38
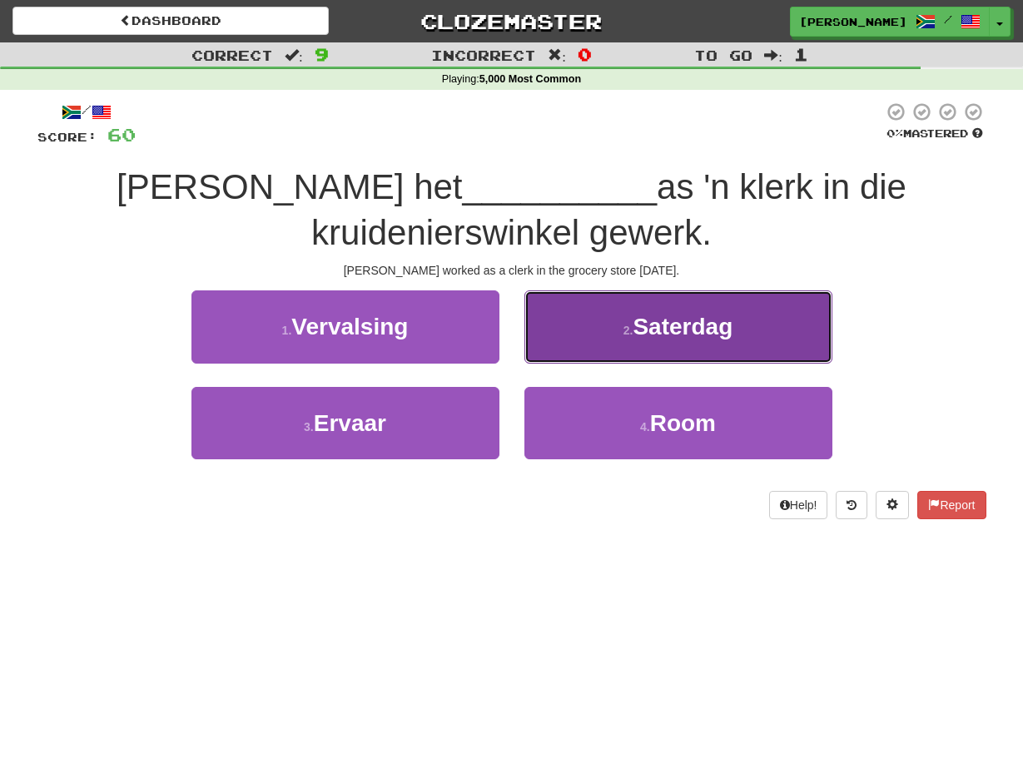
click at [544, 325] on button "2 . Saterdag" at bounding box center [678, 326] width 308 height 72
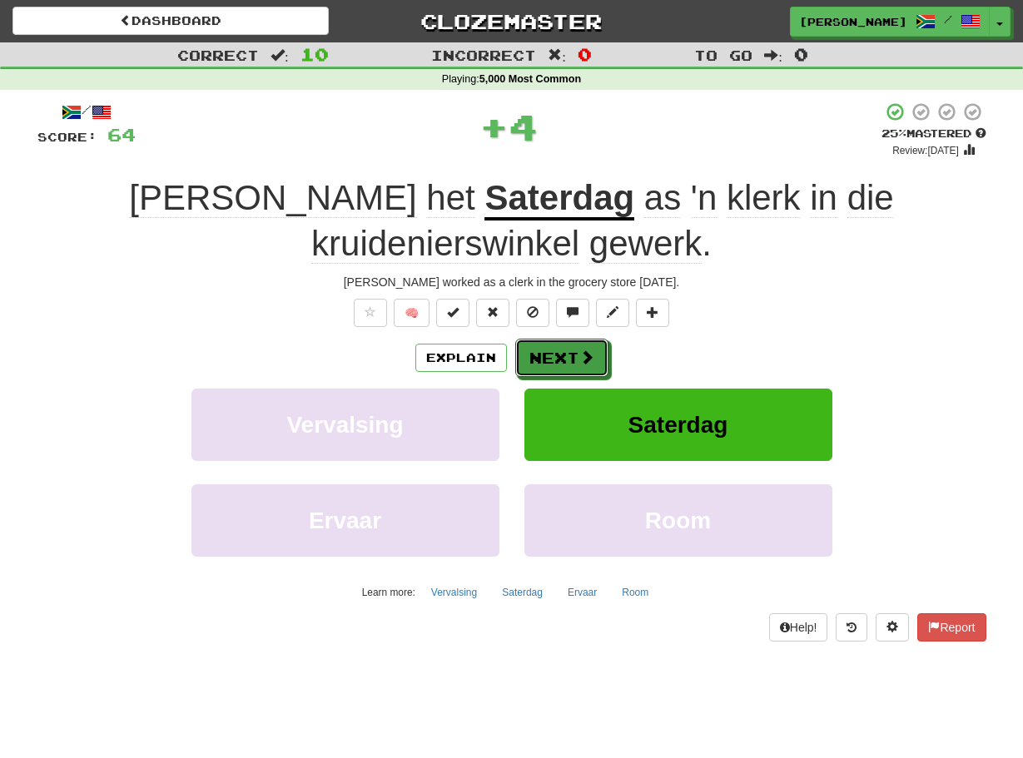
click at [544, 339] on button "Next" at bounding box center [561, 358] width 93 height 38
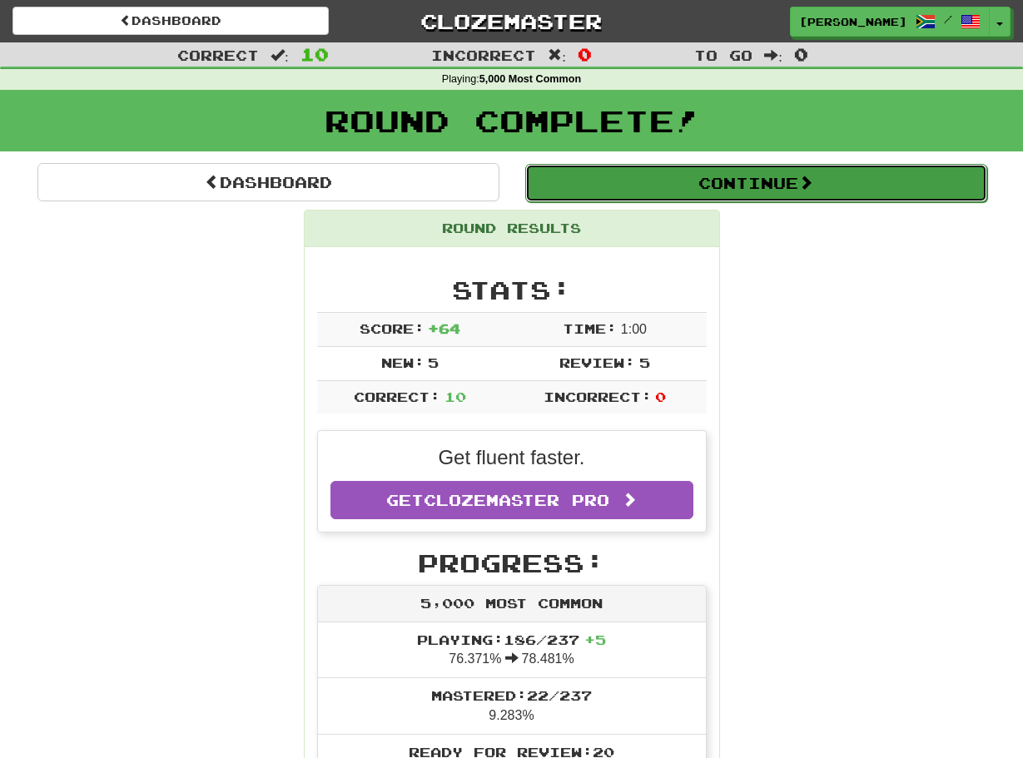
click at [637, 182] on button "Continue" at bounding box center [756, 183] width 462 height 38
